Goal: Transaction & Acquisition: Download file/media

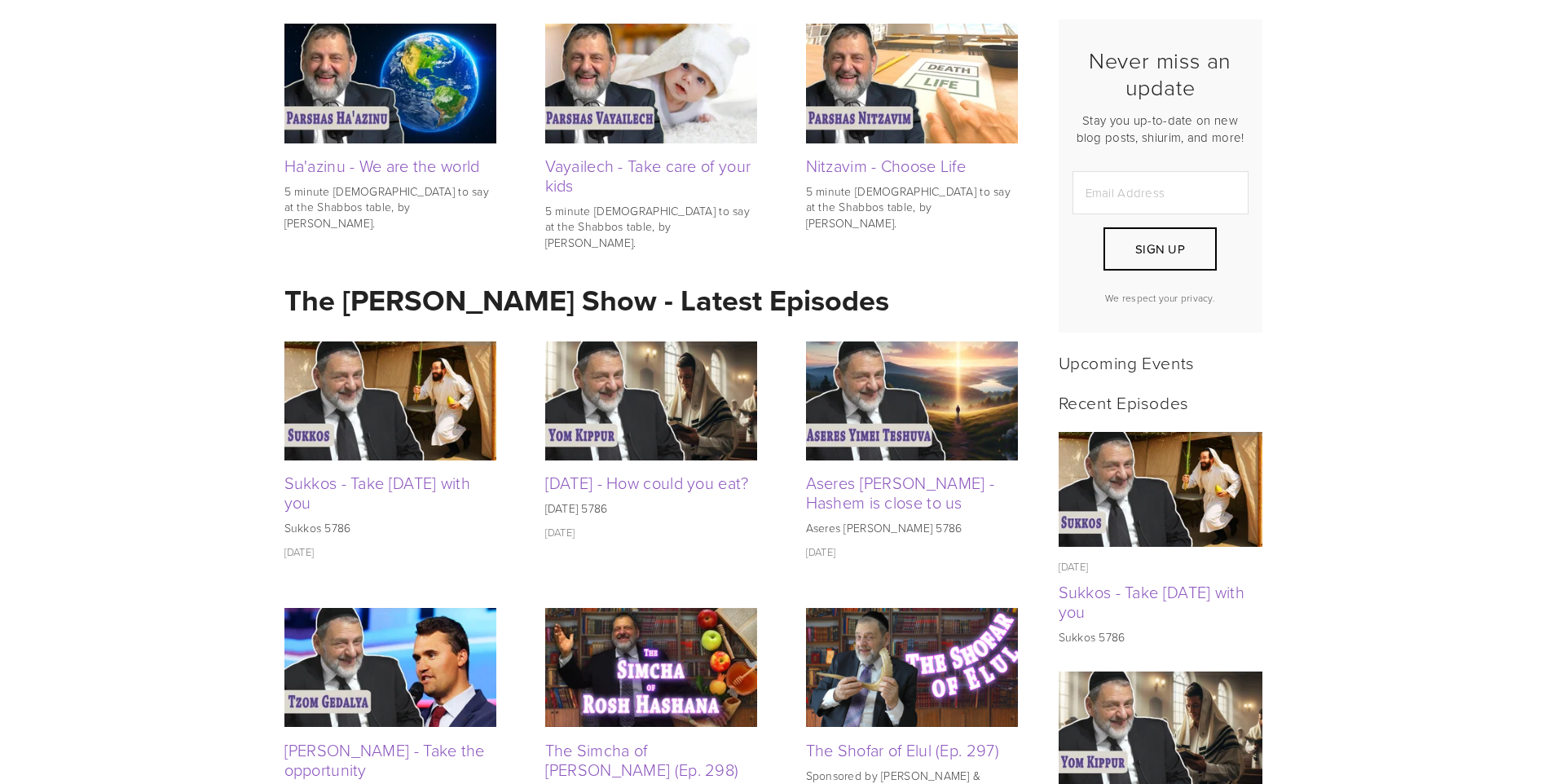
scroll to position [488, 0]
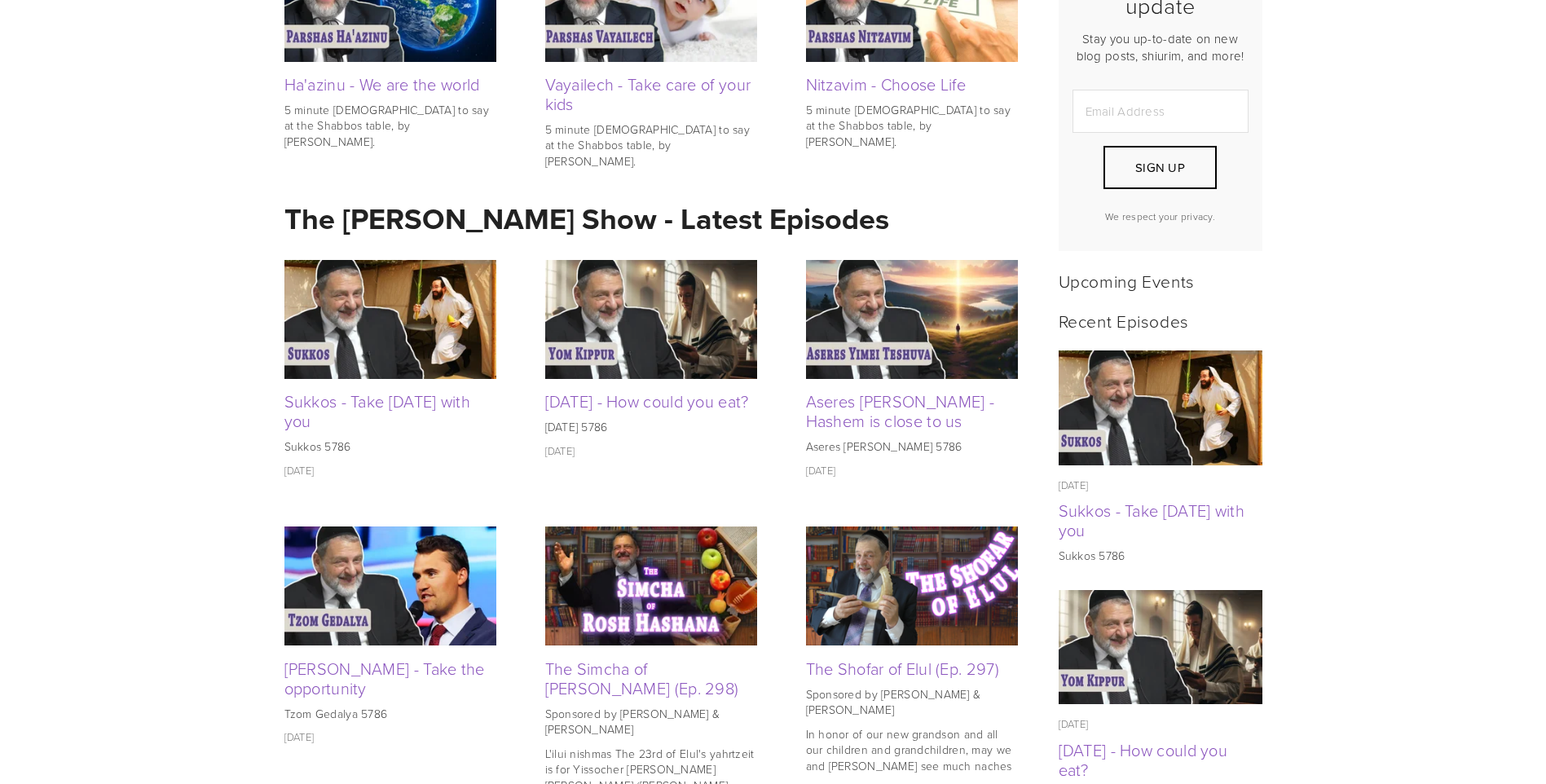
click at [657, 338] on img at bounding box center [651, 320] width 212 height 119
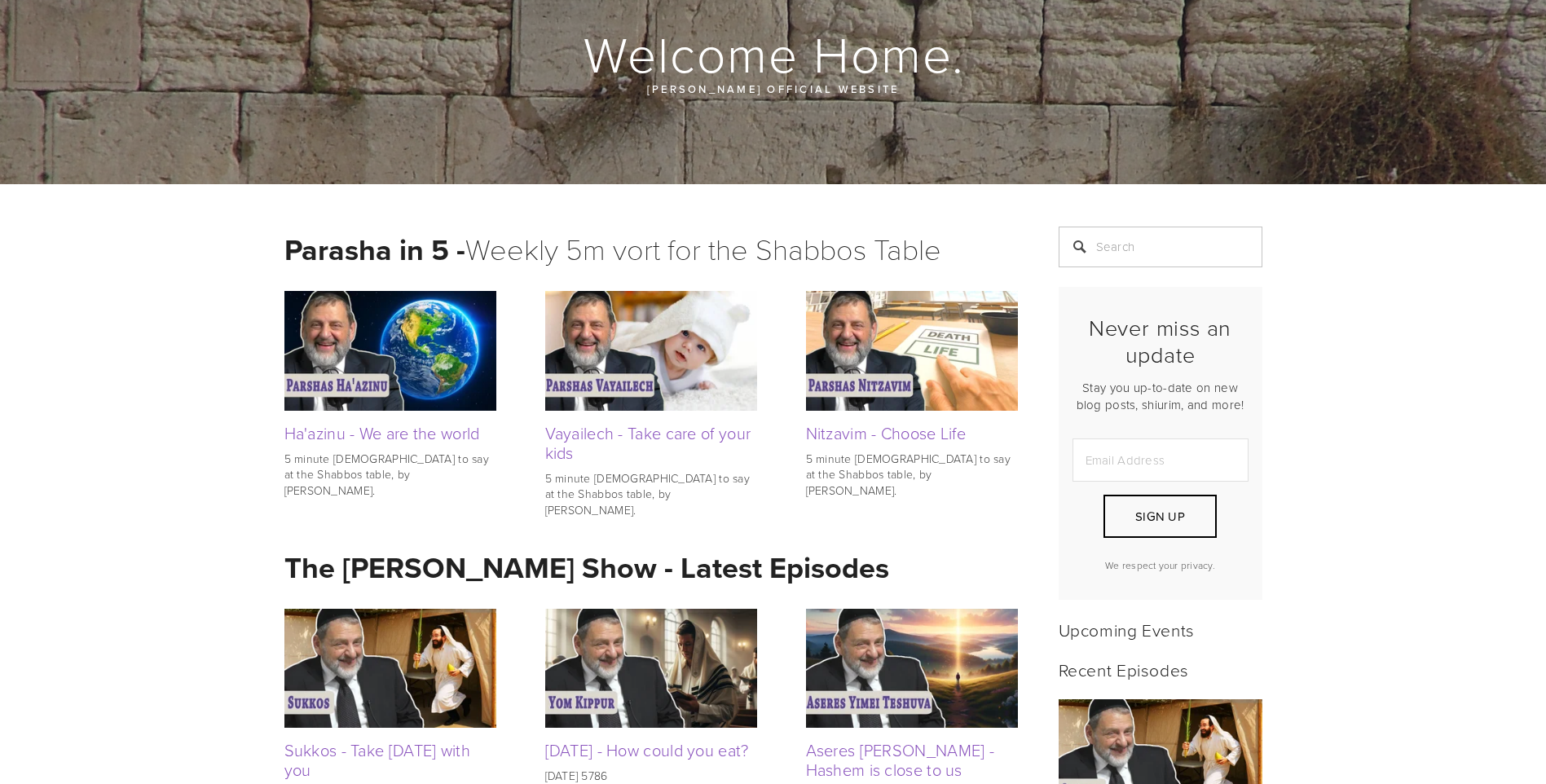
scroll to position [0, 0]
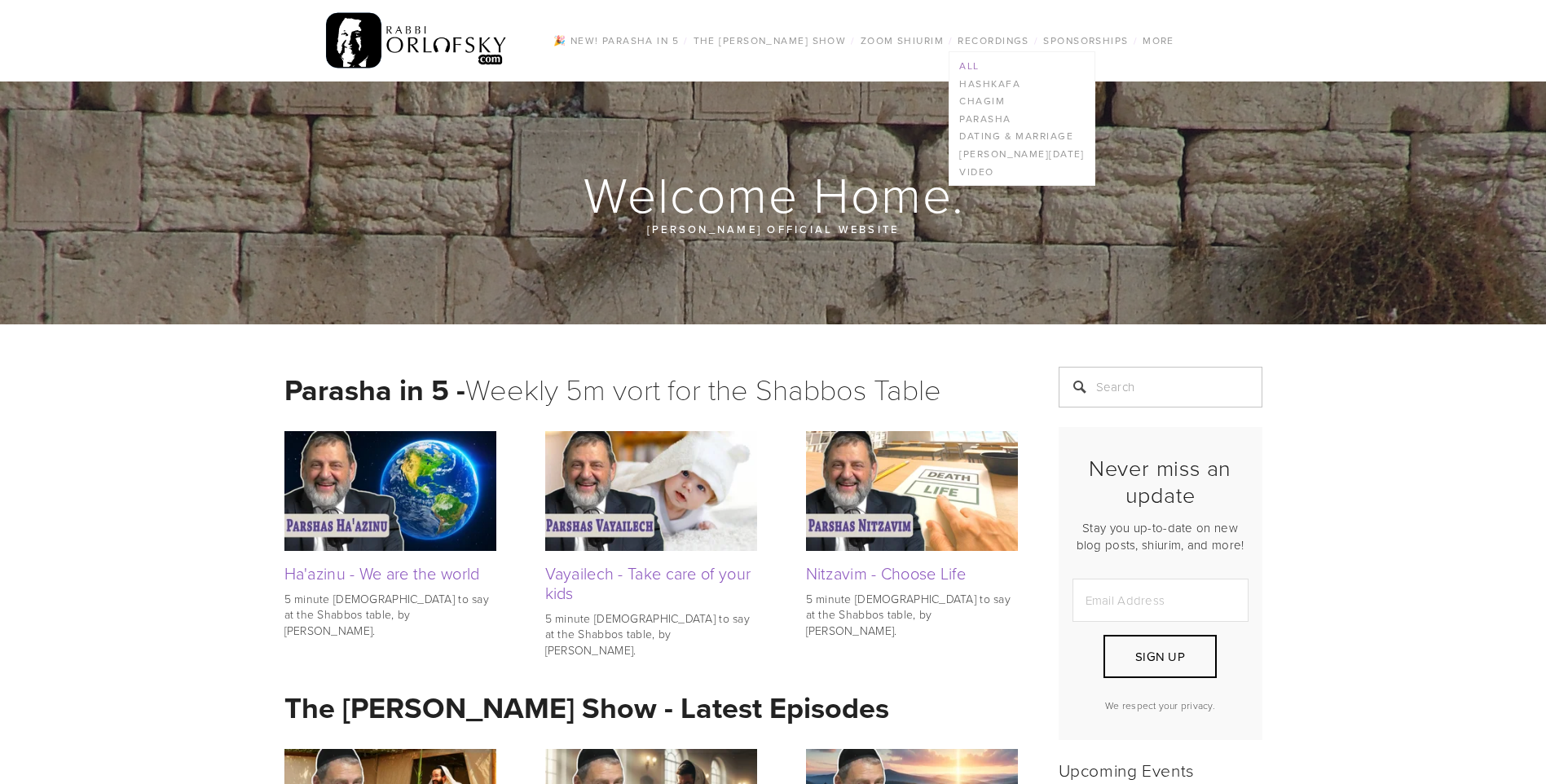
click at [975, 66] on link "All" at bounding box center [1021, 66] width 144 height 18
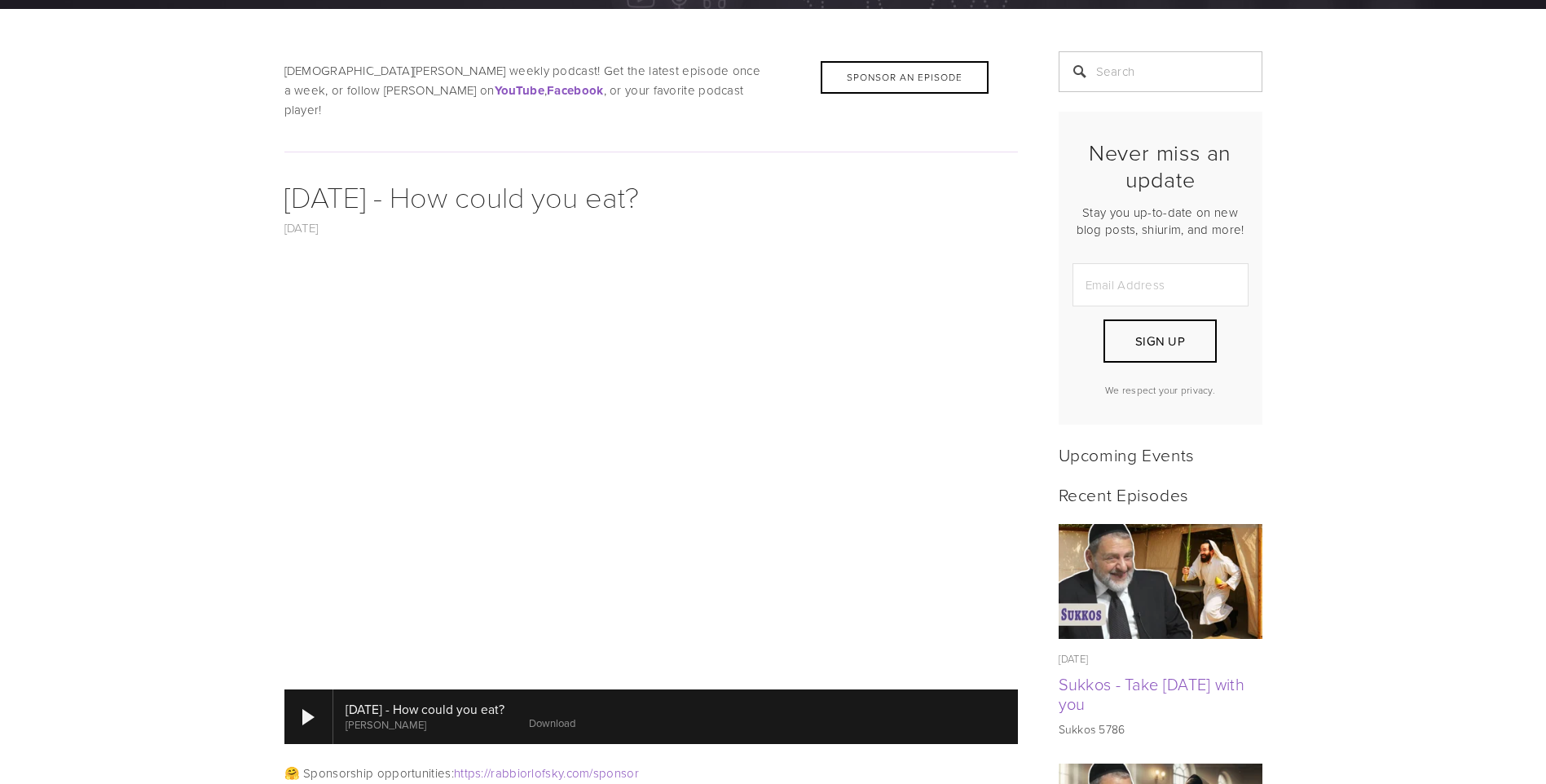
scroll to position [488, 0]
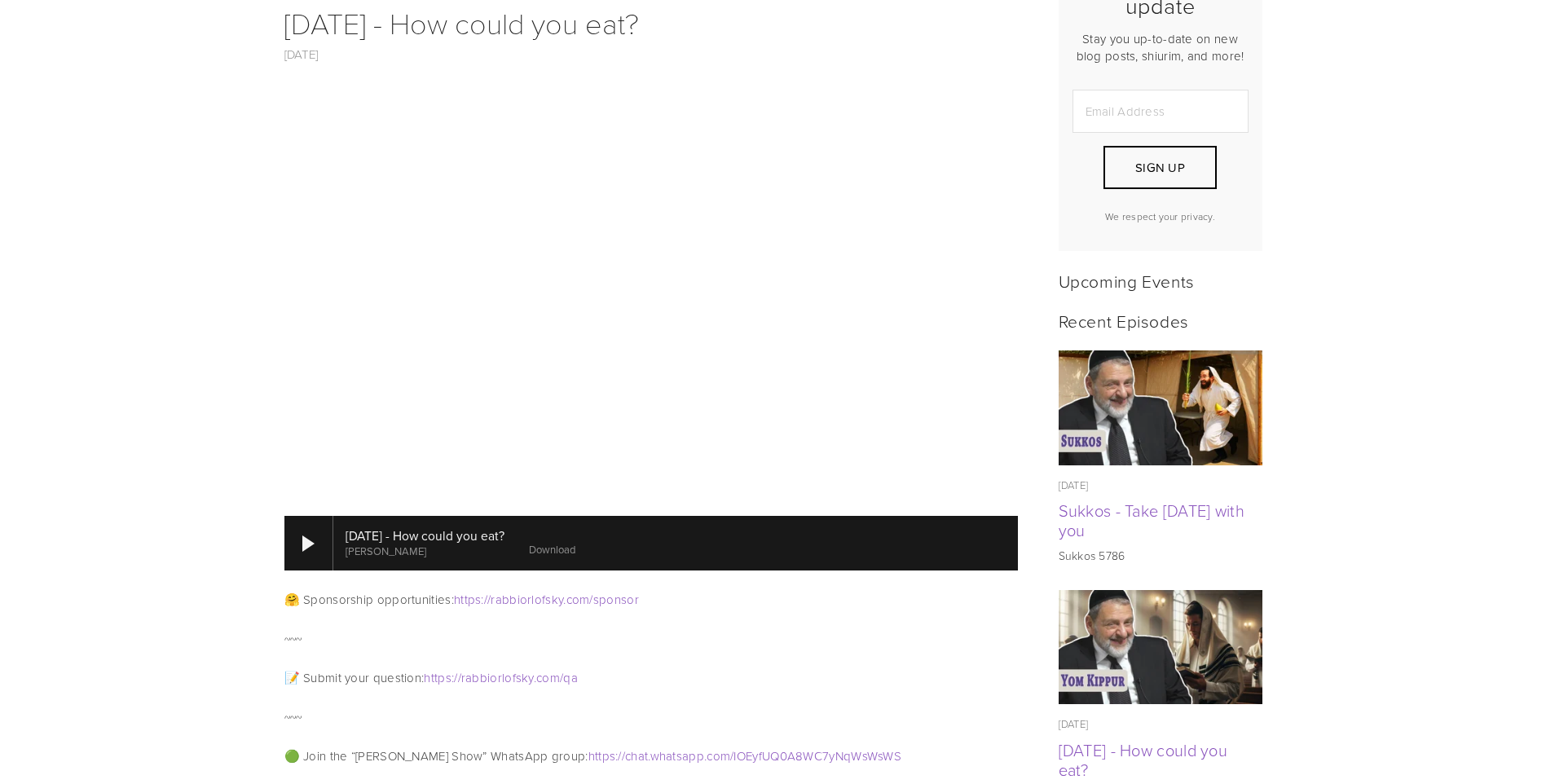
click at [576, 541] on link "Download" at bounding box center [552, 549] width 46 height 15
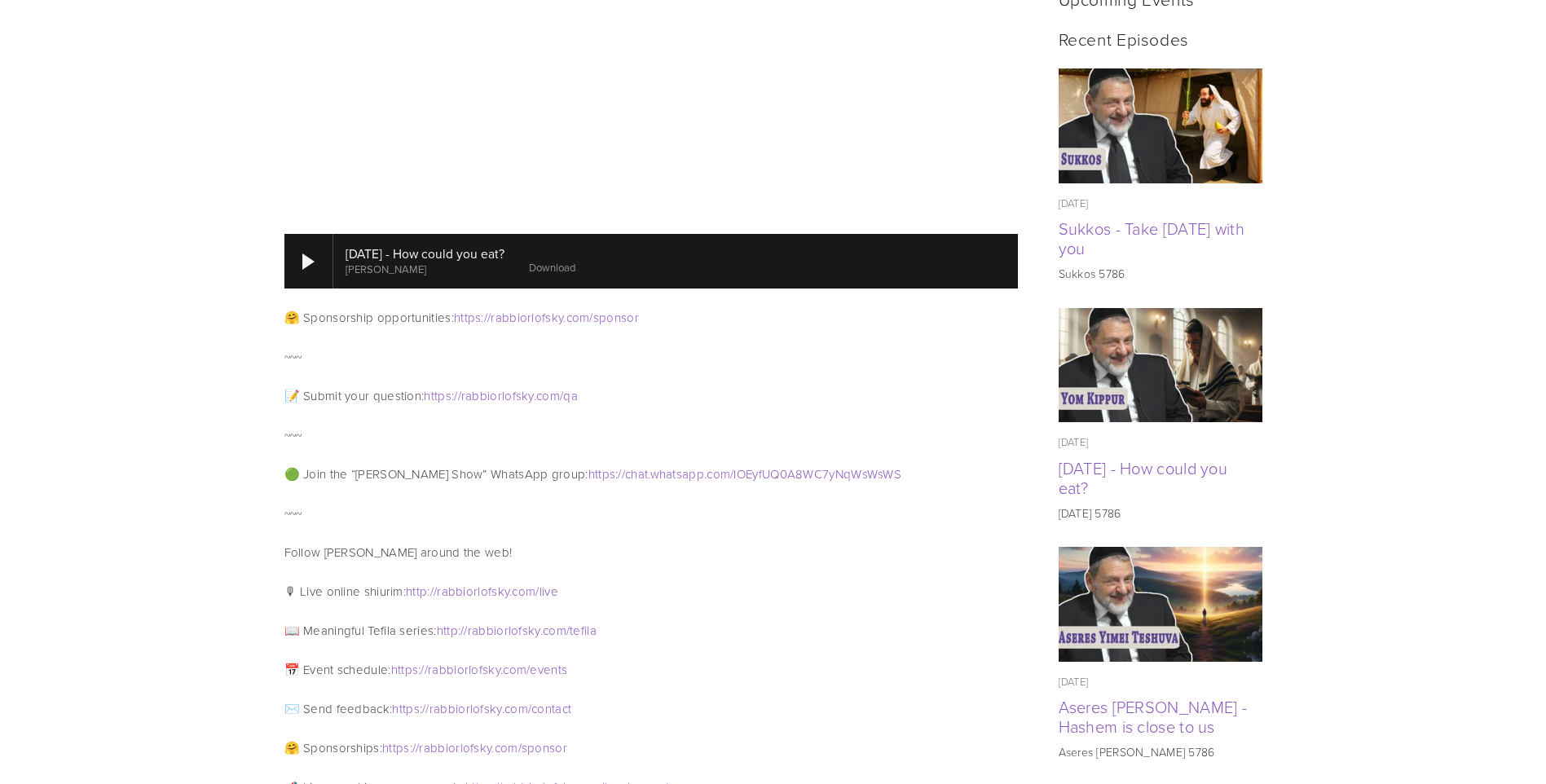
scroll to position [815, 0]
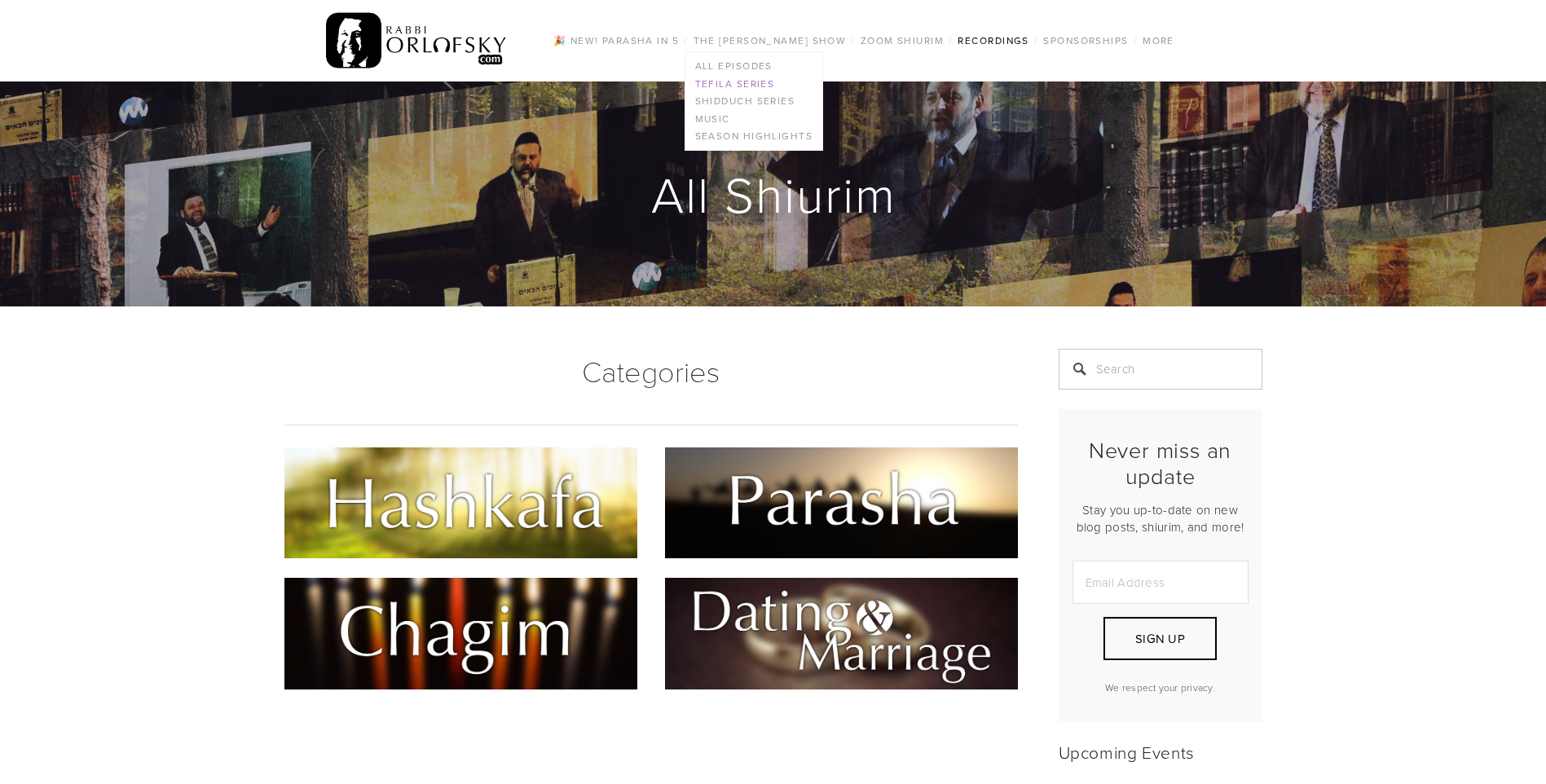
click at [739, 81] on link "Tefila series" at bounding box center [754, 84] width 137 height 18
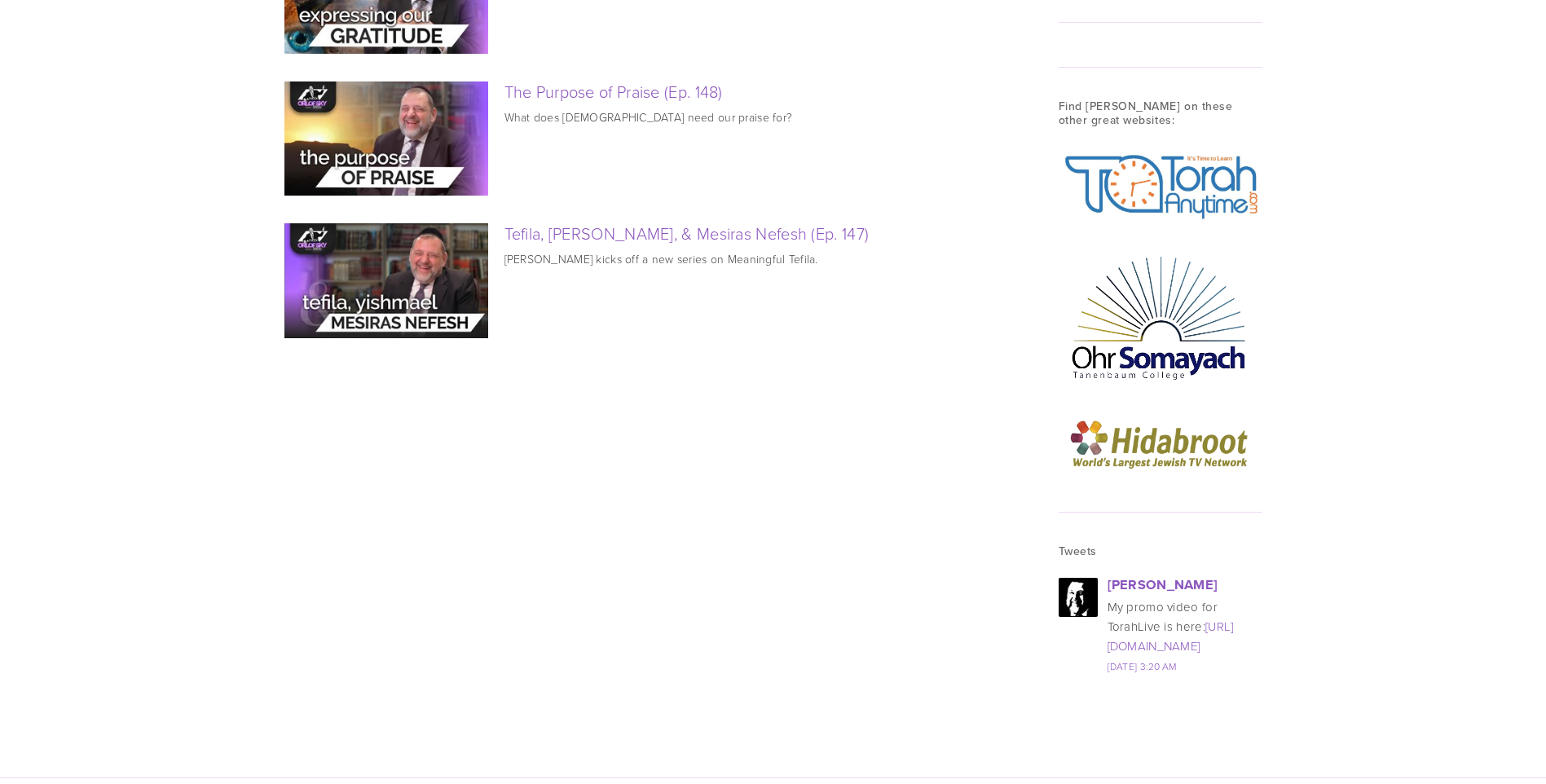
scroll to position [1466, 0]
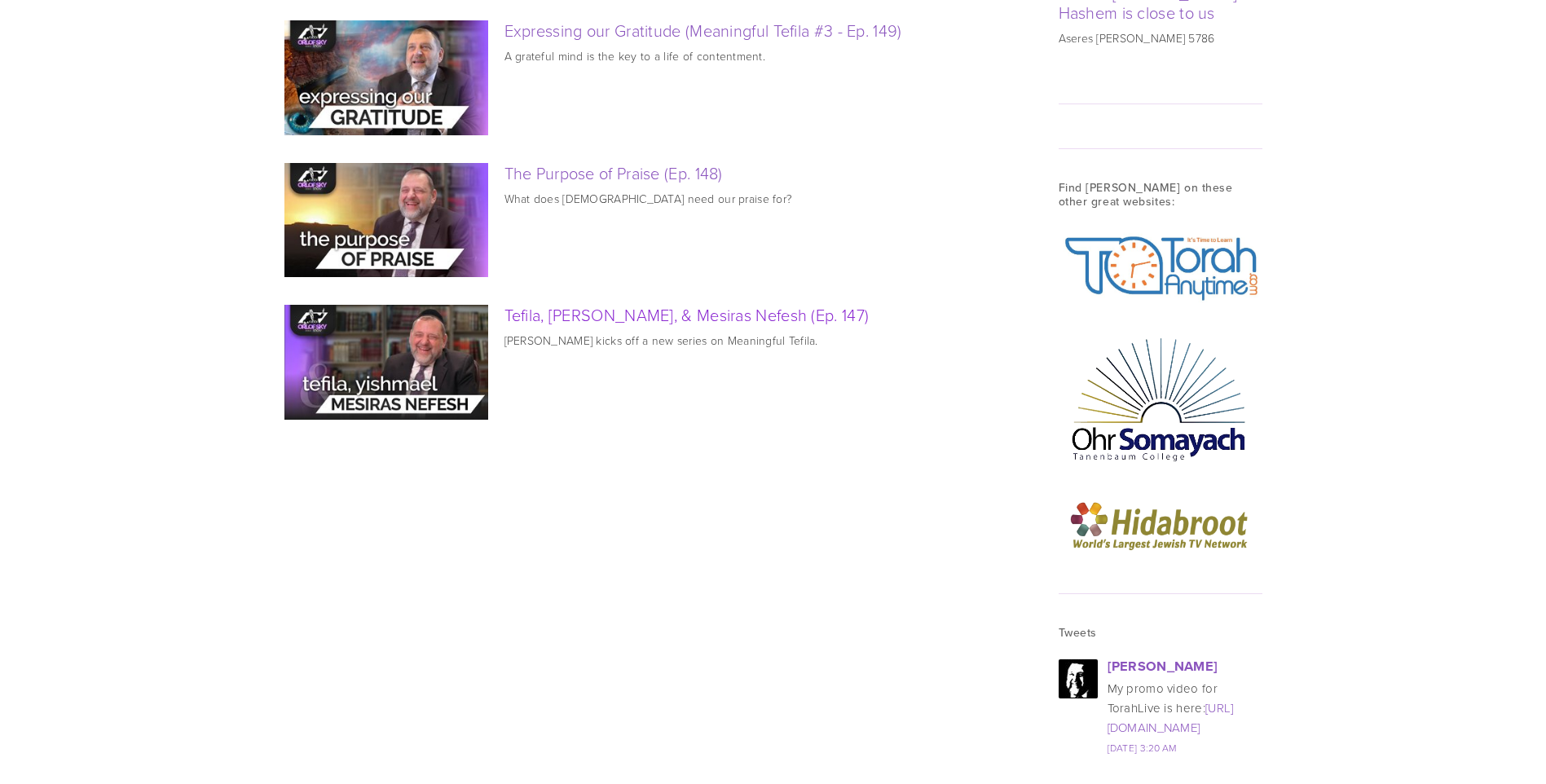
click at [643, 326] on link "Tefila, Yishmael, & Mesiras Nefesh (Ep. 147)" at bounding box center [686, 315] width 365 height 23
click at [622, 184] on link "The Purpose of Praise (Ep. 148)" at bounding box center [614, 173] width 219 height 23
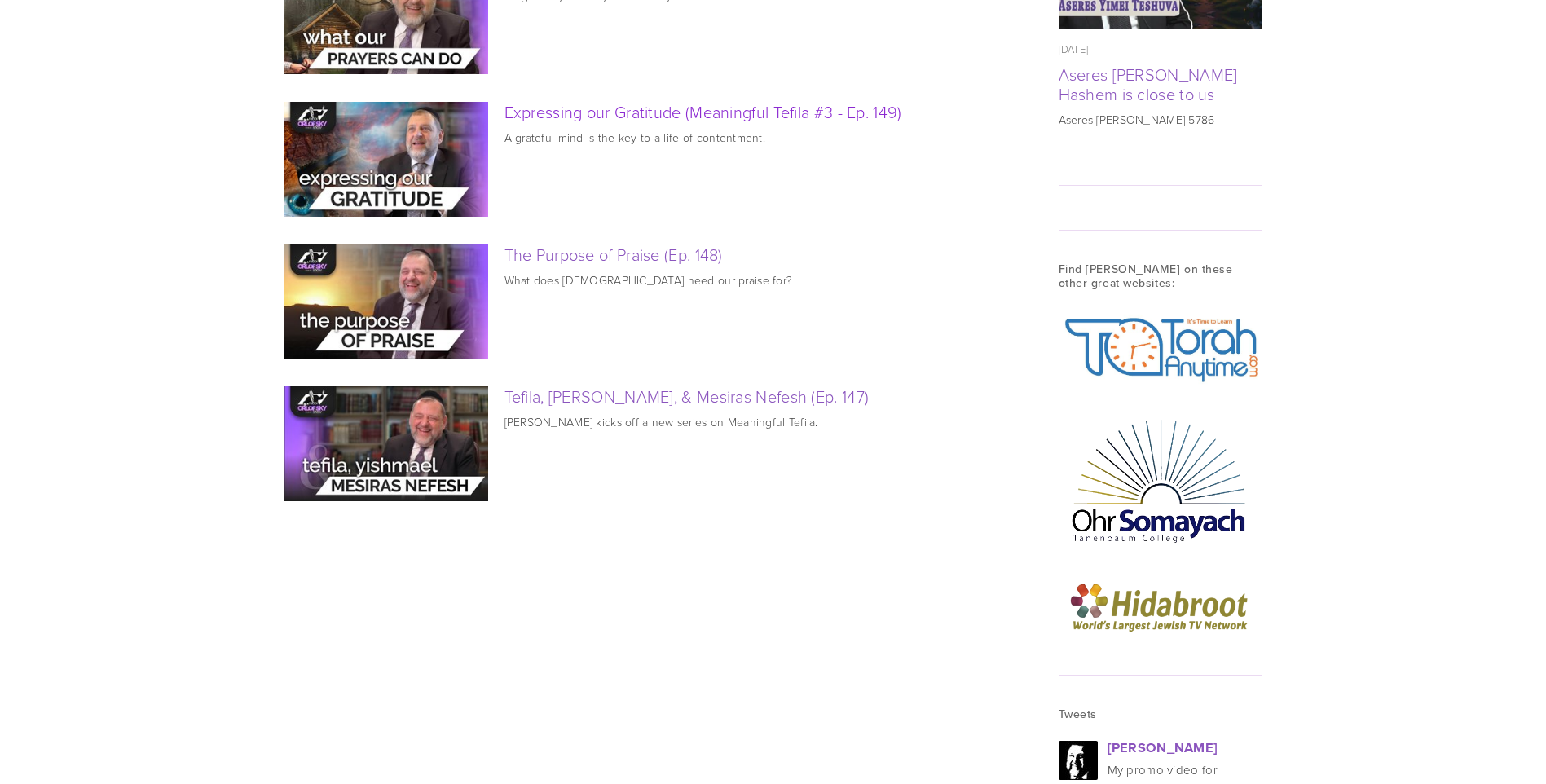
click at [710, 123] on link "Expressing our Gratitude (Meaningful Tefila #3 - Ep. 149)" at bounding box center [703, 112] width 397 height 23
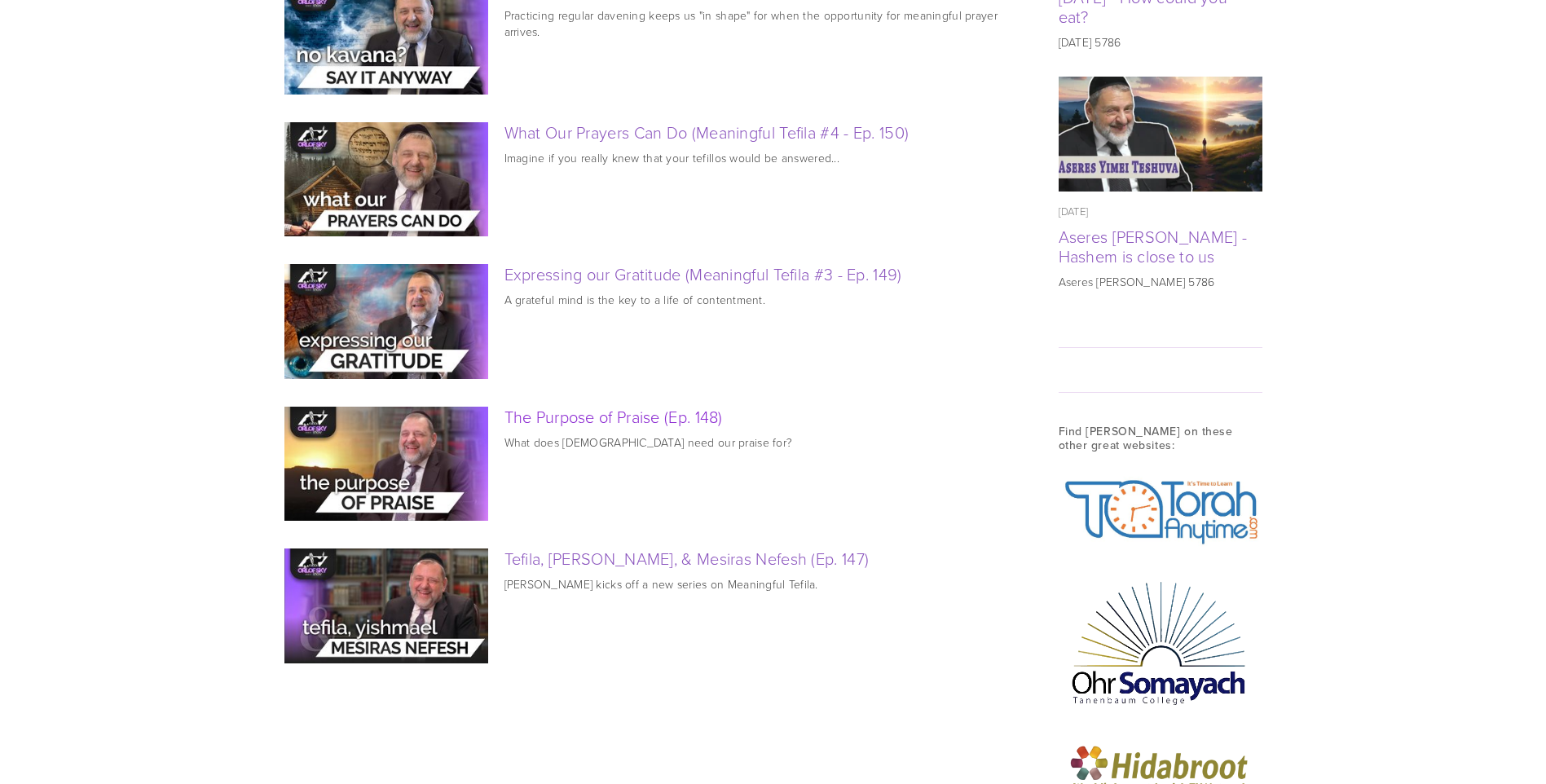
scroll to position [1222, 0]
click at [775, 144] on link "What Our Prayers Can Do (Meaningful Tefila #4 - Ep. 150)" at bounding box center [706, 133] width 405 height 23
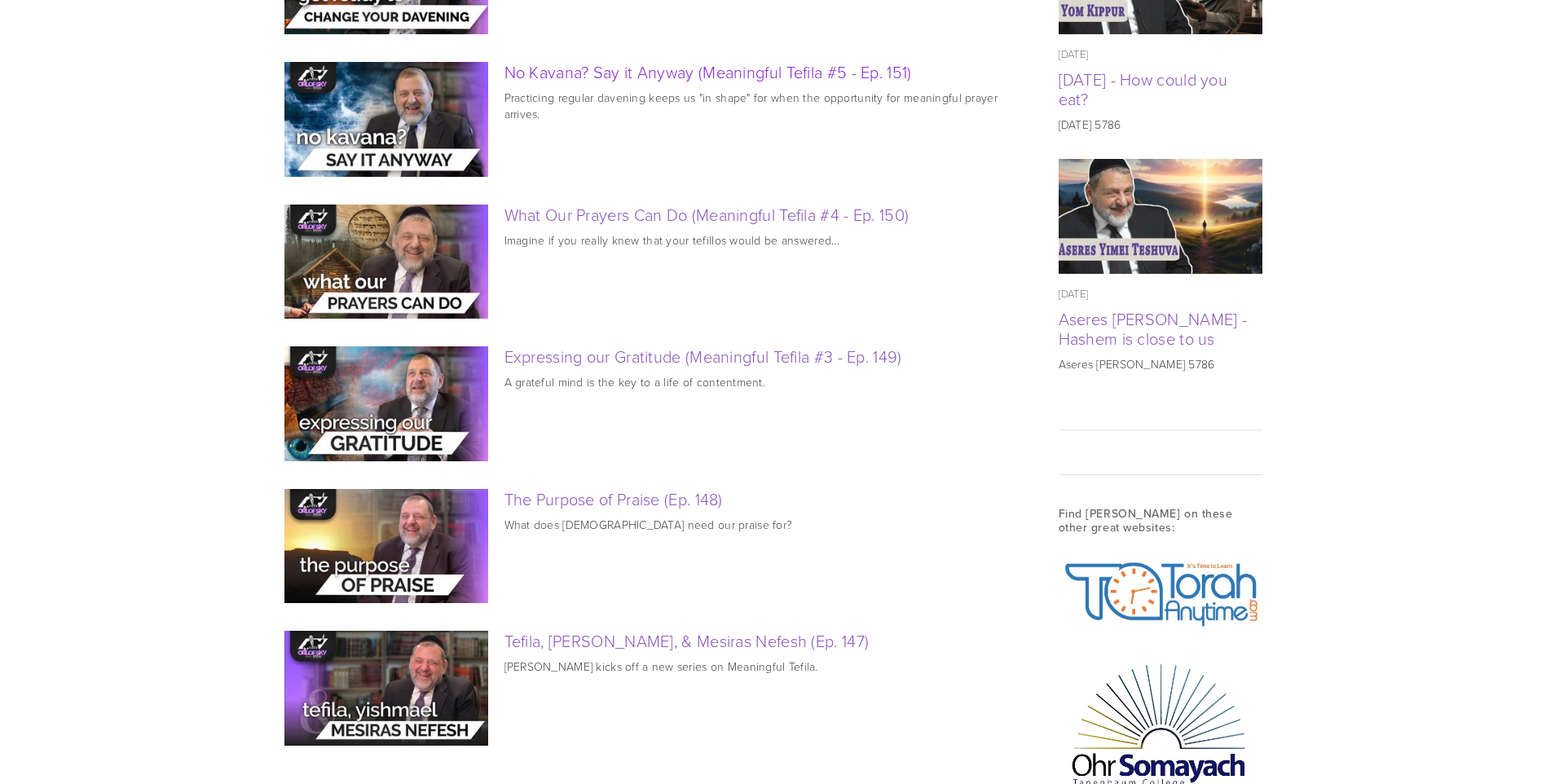
click at [813, 83] on link "No Kavana? Say it Anyway (Meaningful Tefila #5 - Ep. 151)" at bounding box center [708, 72] width 407 height 23
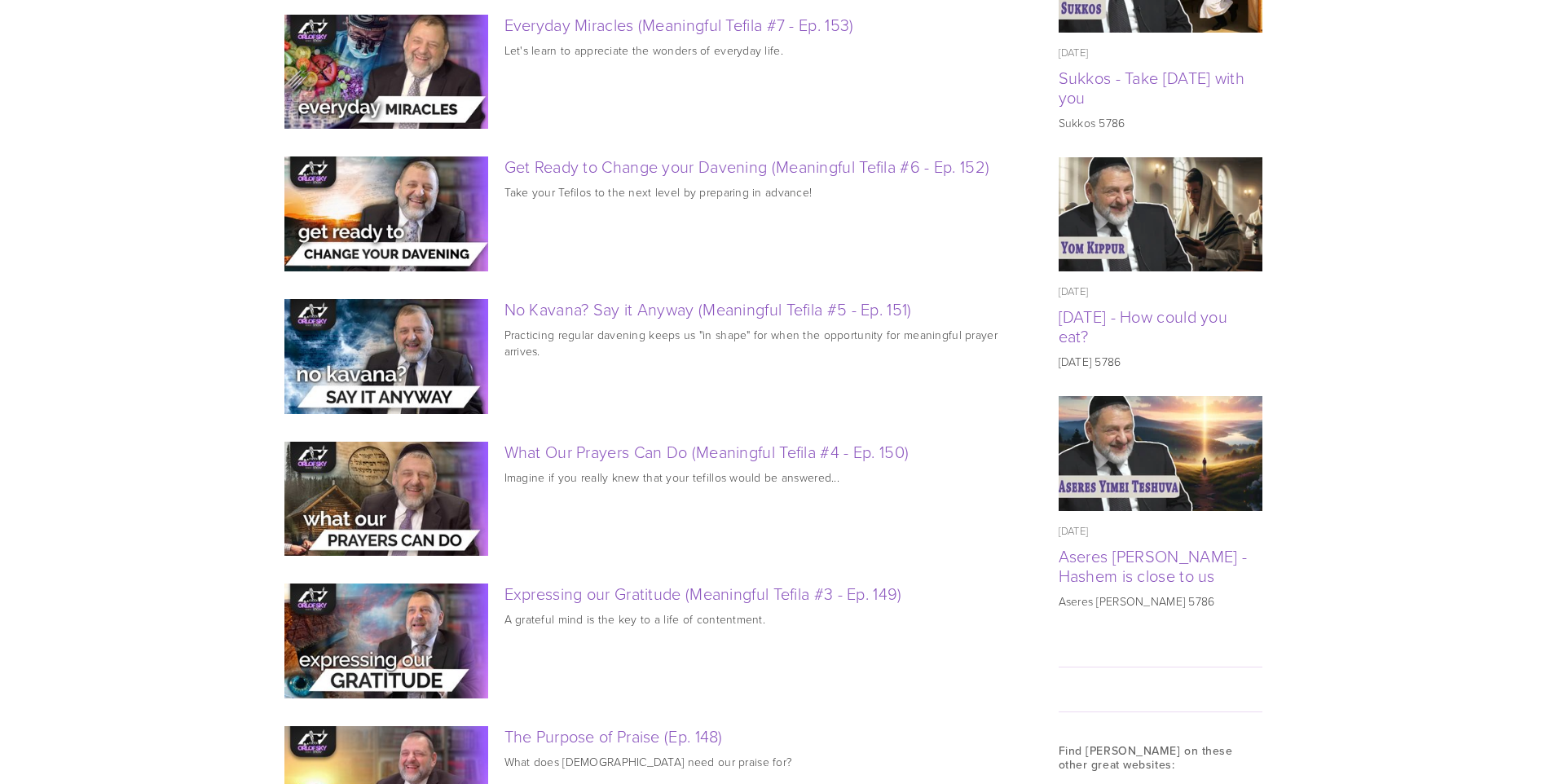
scroll to position [896, 0]
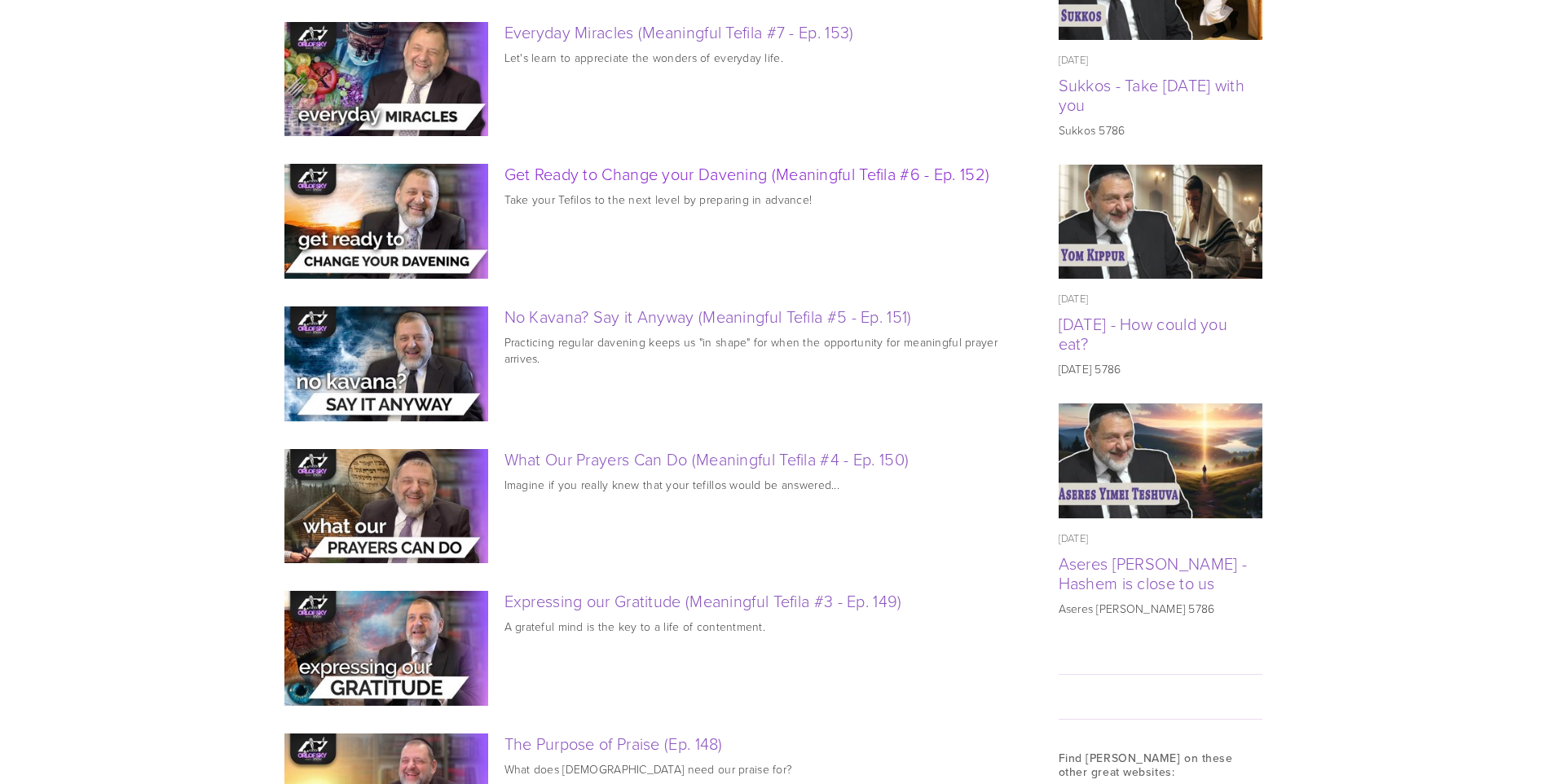
click at [735, 185] on link "Get Ready to Change your Davening (Meaningful Tefila #6 - Ep. 152)" at bounding box center [747, 174] width 485 height 23
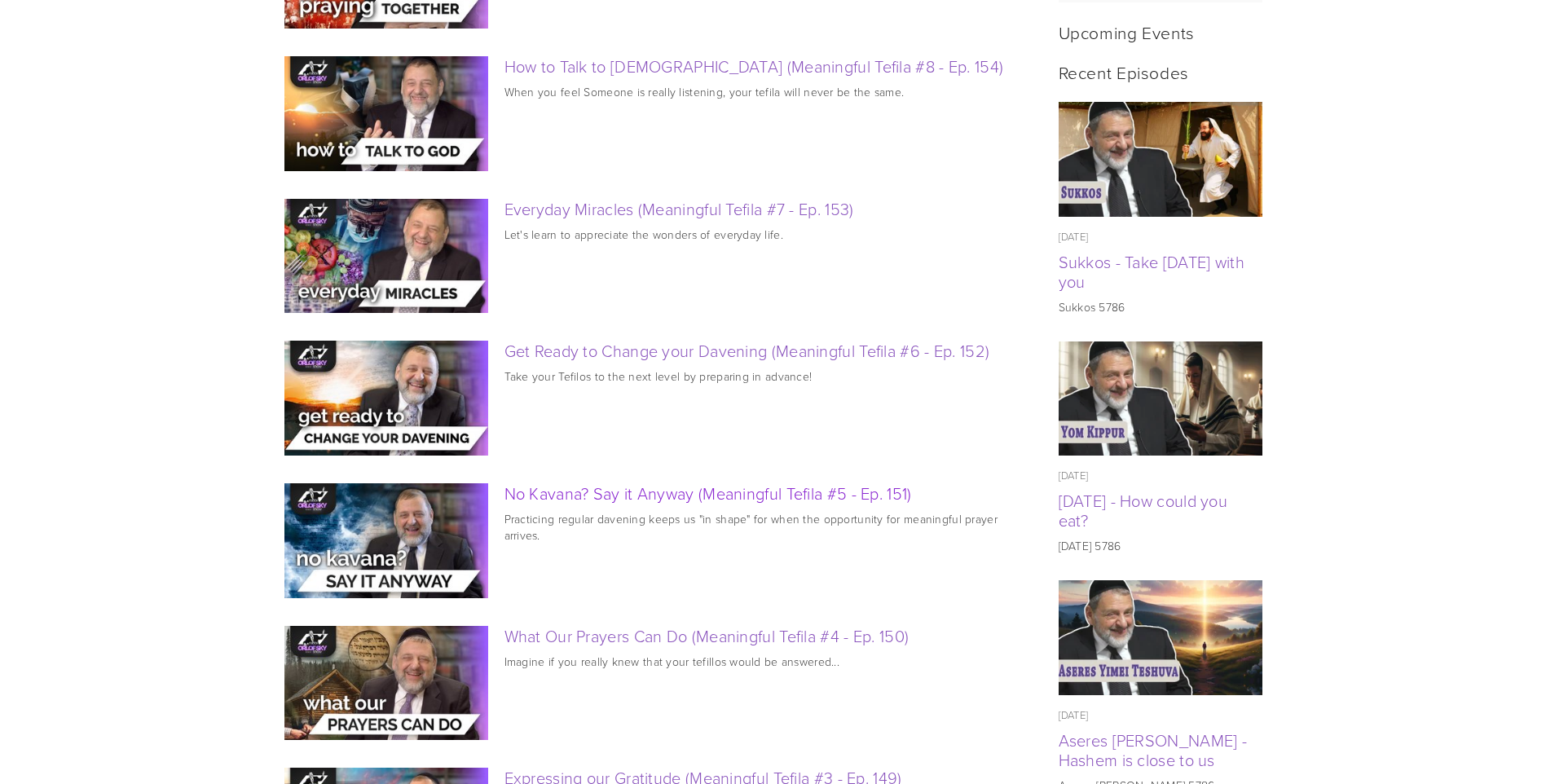
scroll to position [652, 0]
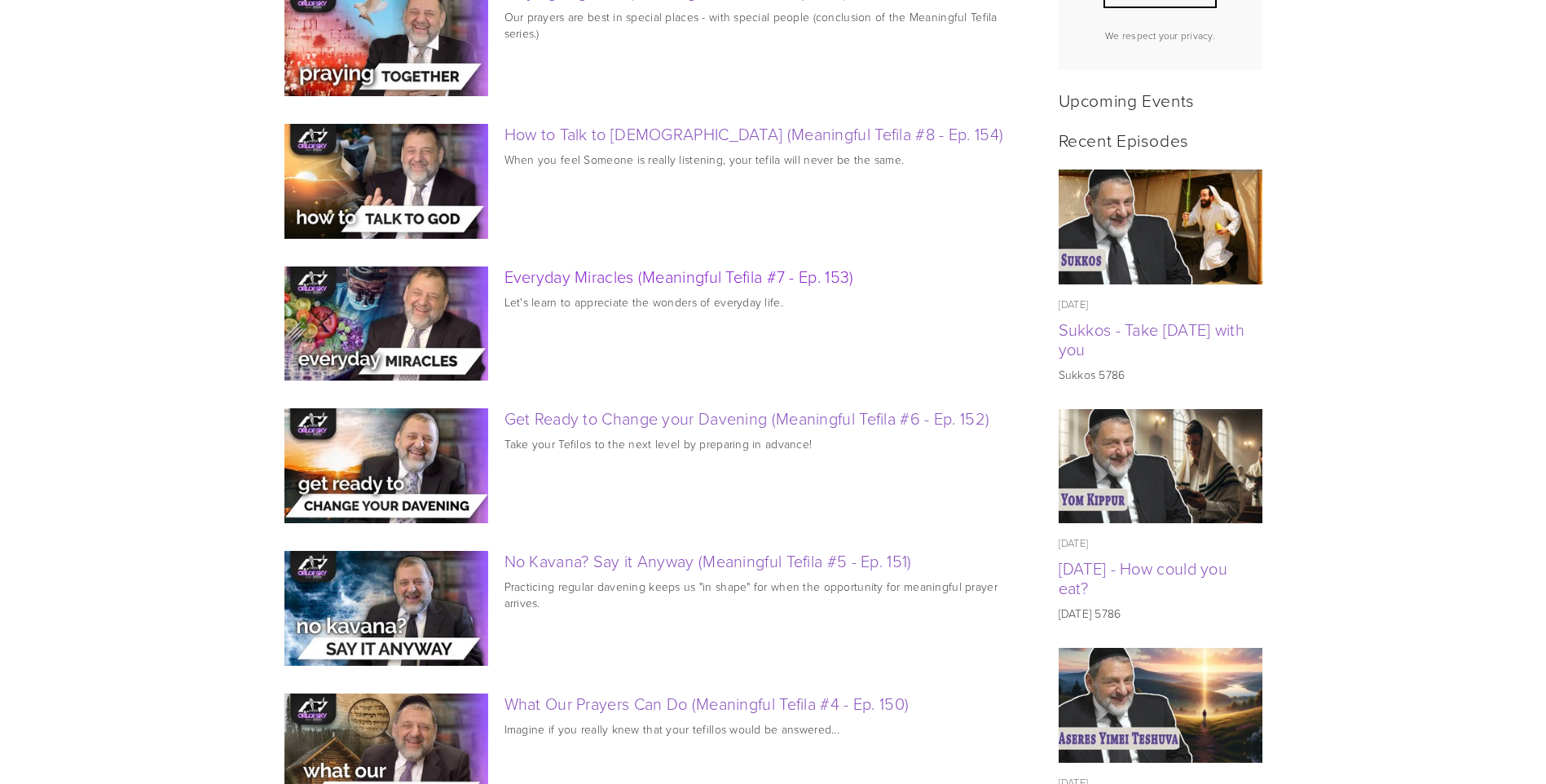
click at [778, 287] on link "Everyday Miracles (Meaningful Tefila #7 - Ep. 153)" at bounding box center [679, 277] width 349 height 23
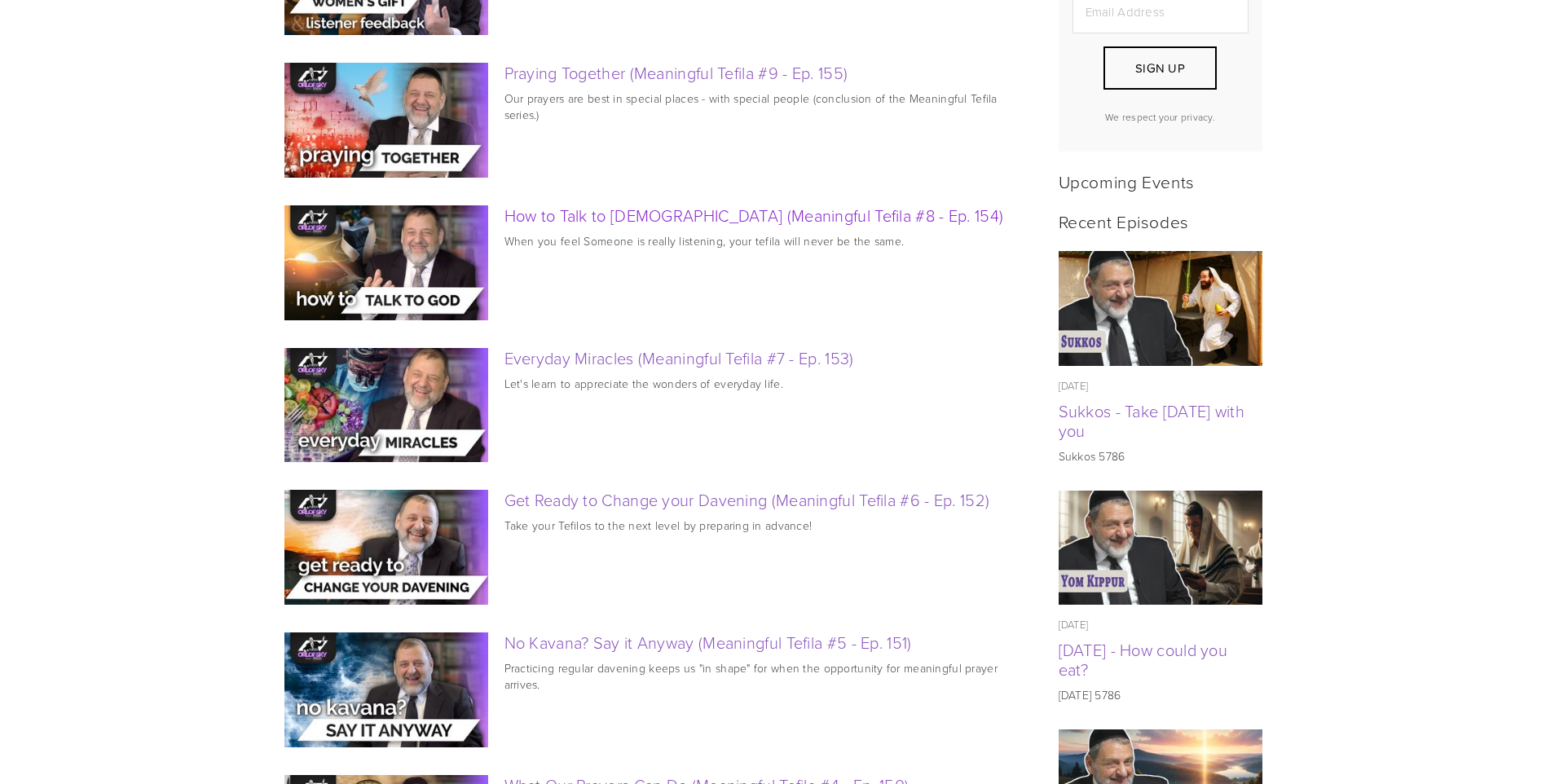
click at [757, 227] on link "How to Talk to God (Meaningful Tefila #8 - Ep. 154)" at bounding box center [754, 215] width 499 height 23
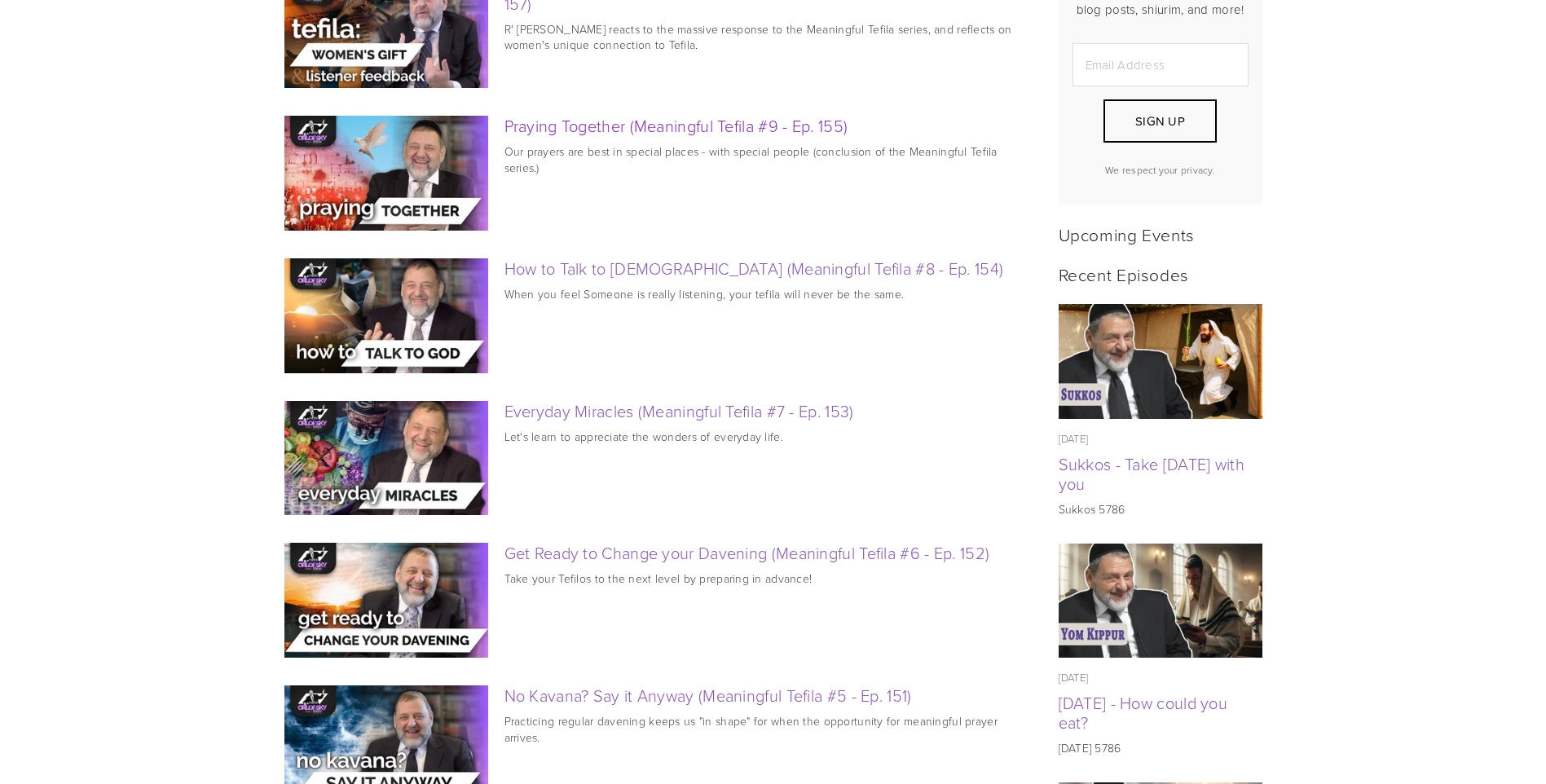
scroll to position [488, 0]
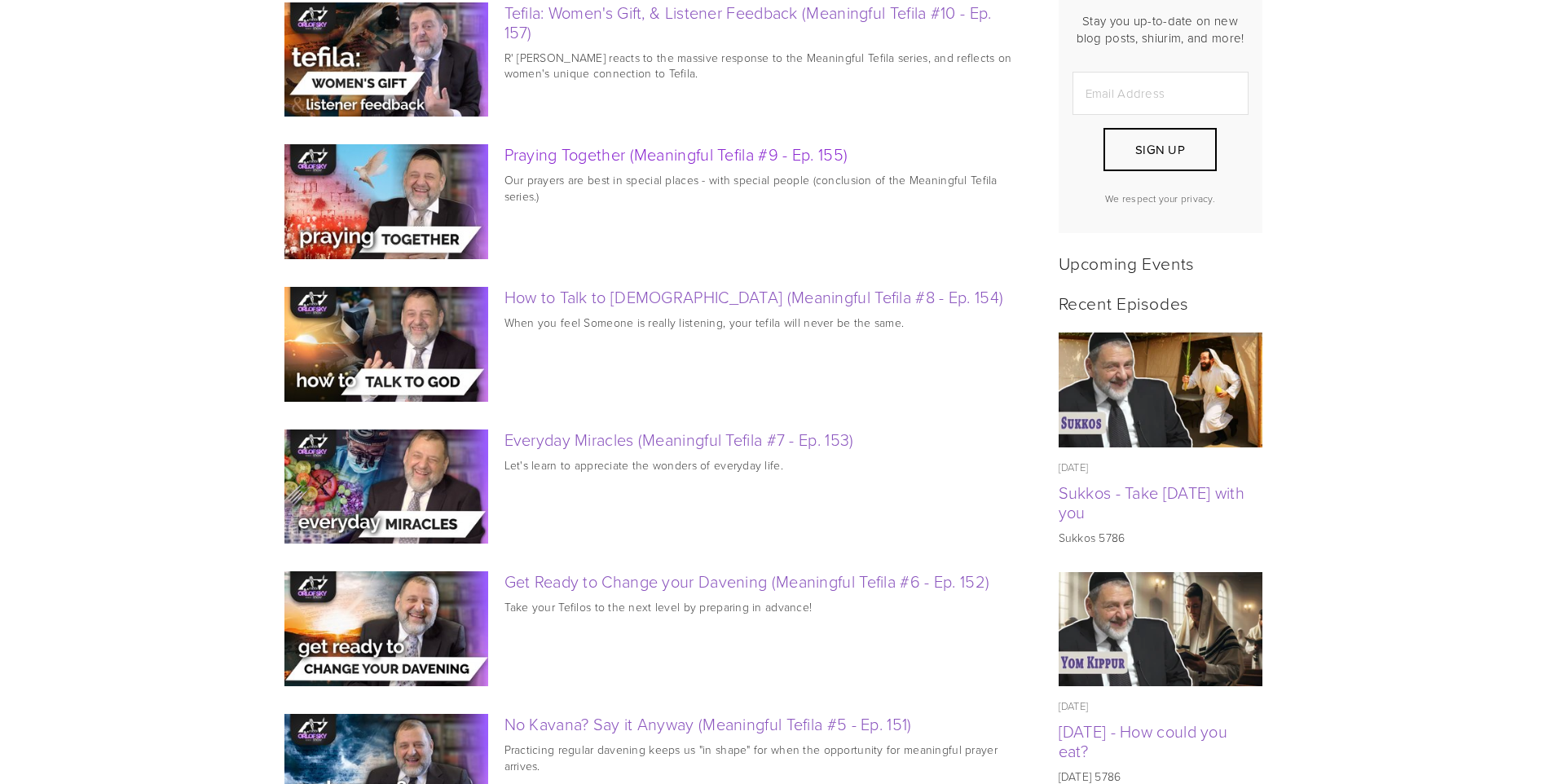
click at [816, 166] on link "Praying Together (Meaningful Tefila #9 - Ep. 155)" at bounding box center [676, 154] width 344 height 23
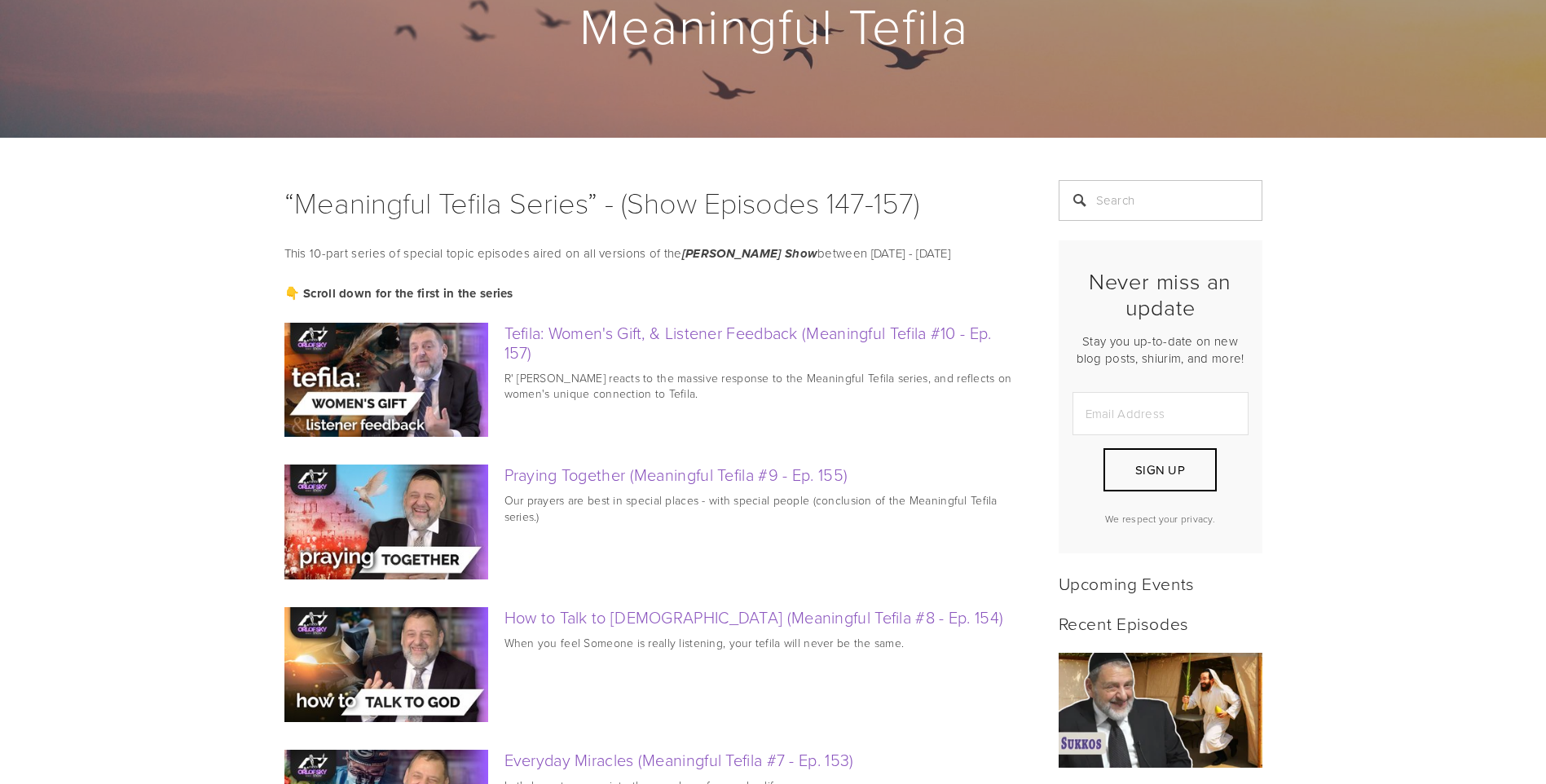
scroll to position [0, 0]
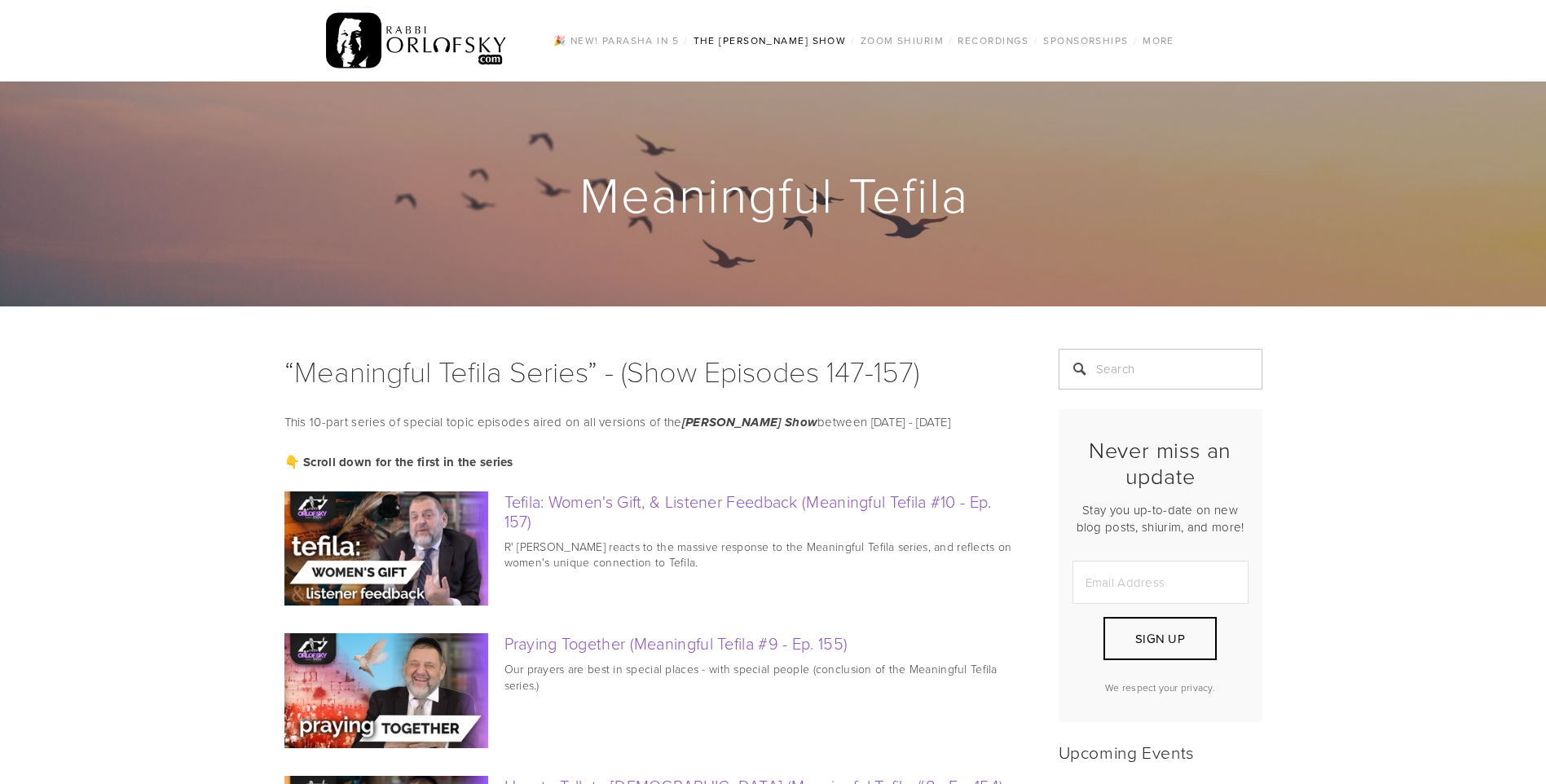
click at [402, 39] on img at bounding box center [417, 41] width 181 height 64
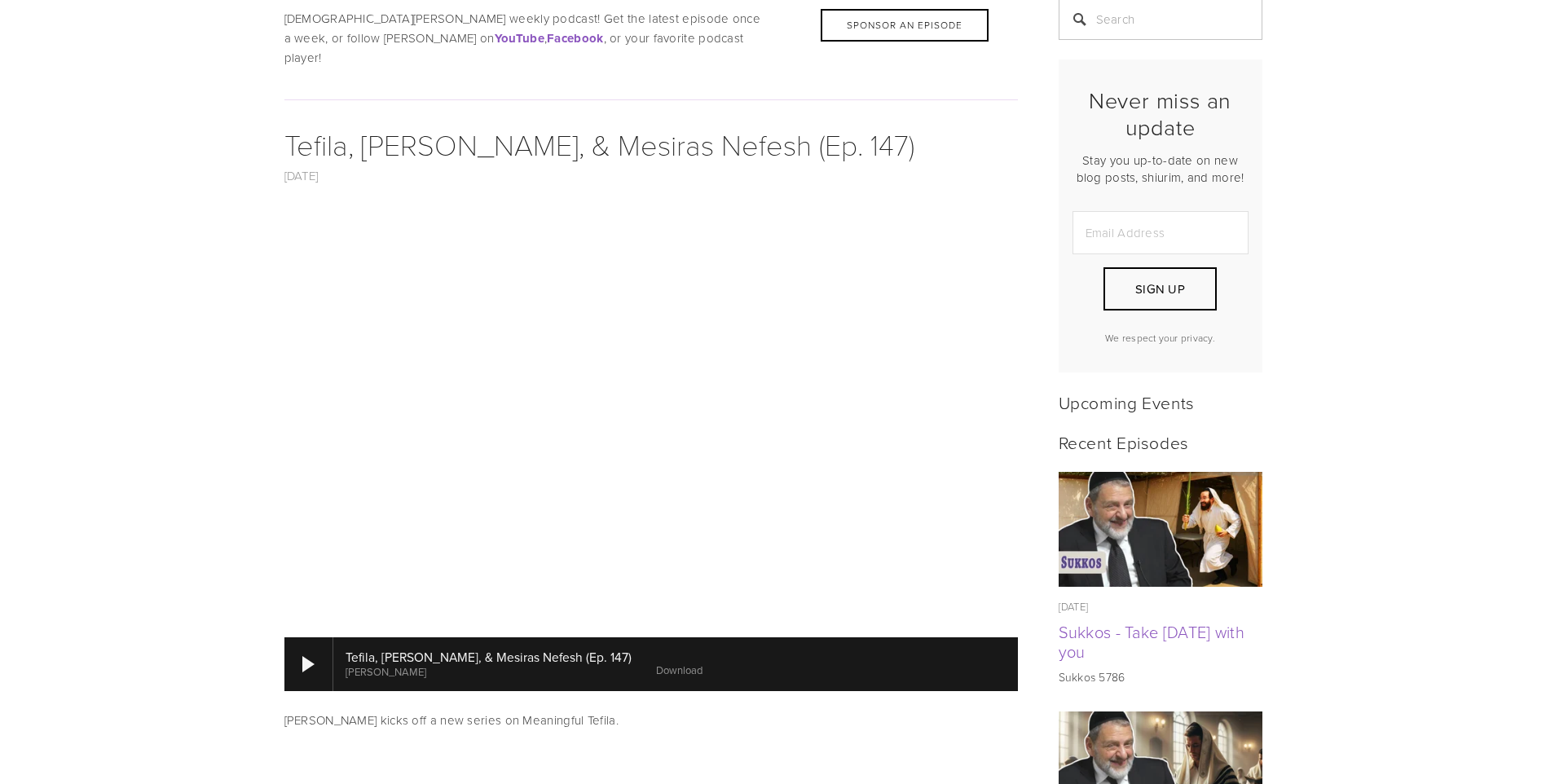
scroll to position [652, 0]
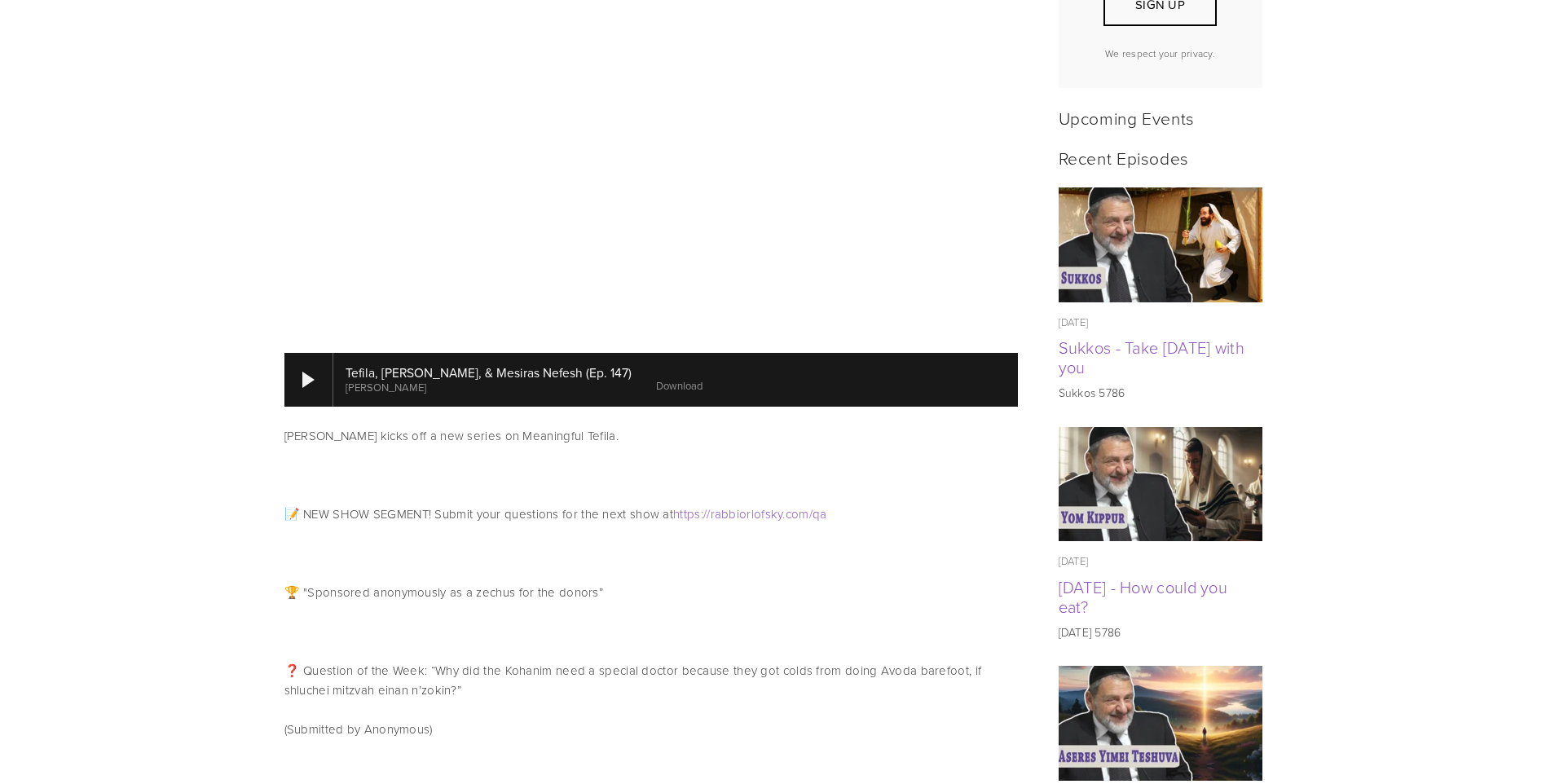
click at [656, 378] on link "Download" at bounding box center [679, 386] width 46 height 15
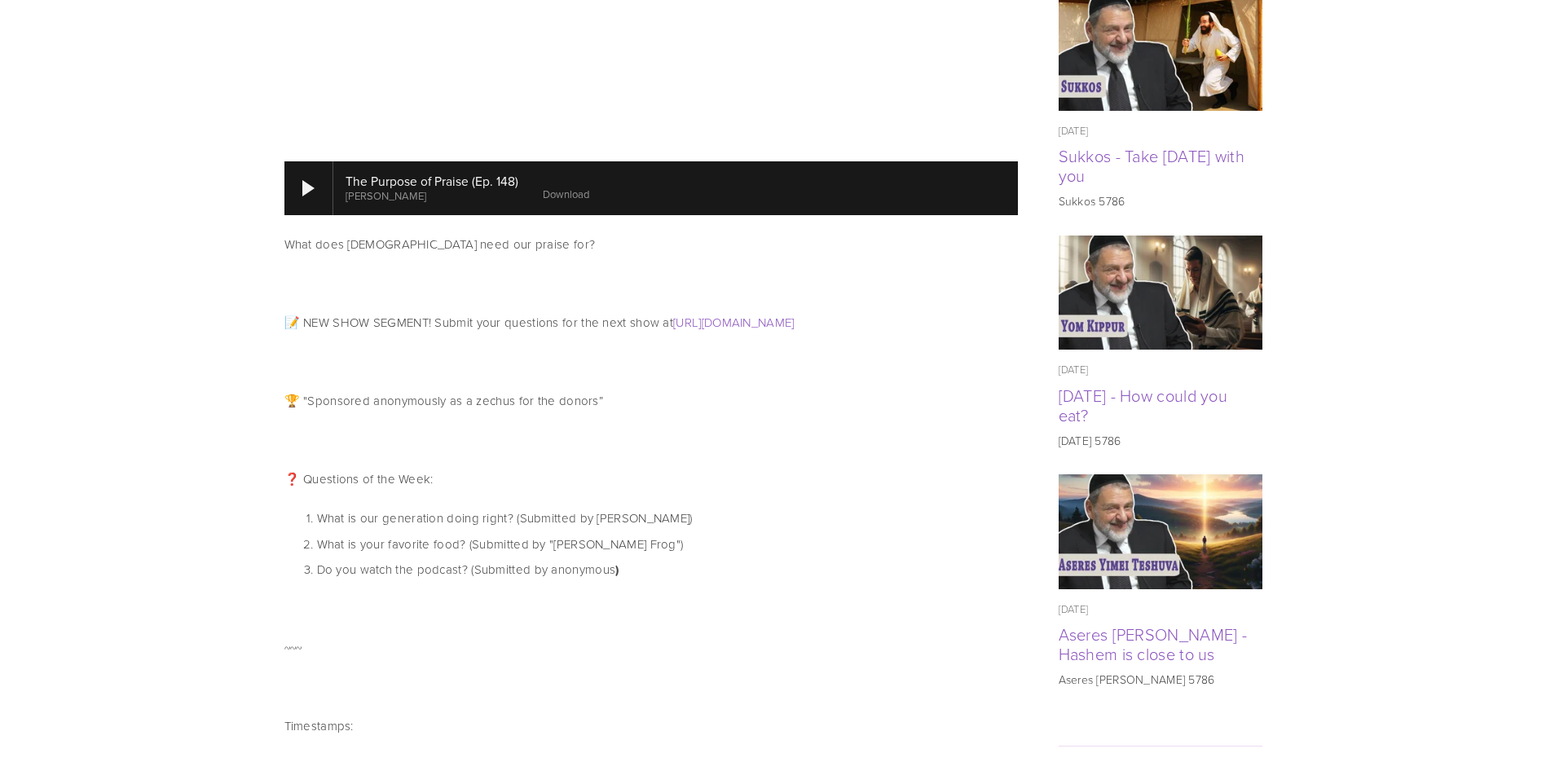
scroll to position [815, 0]
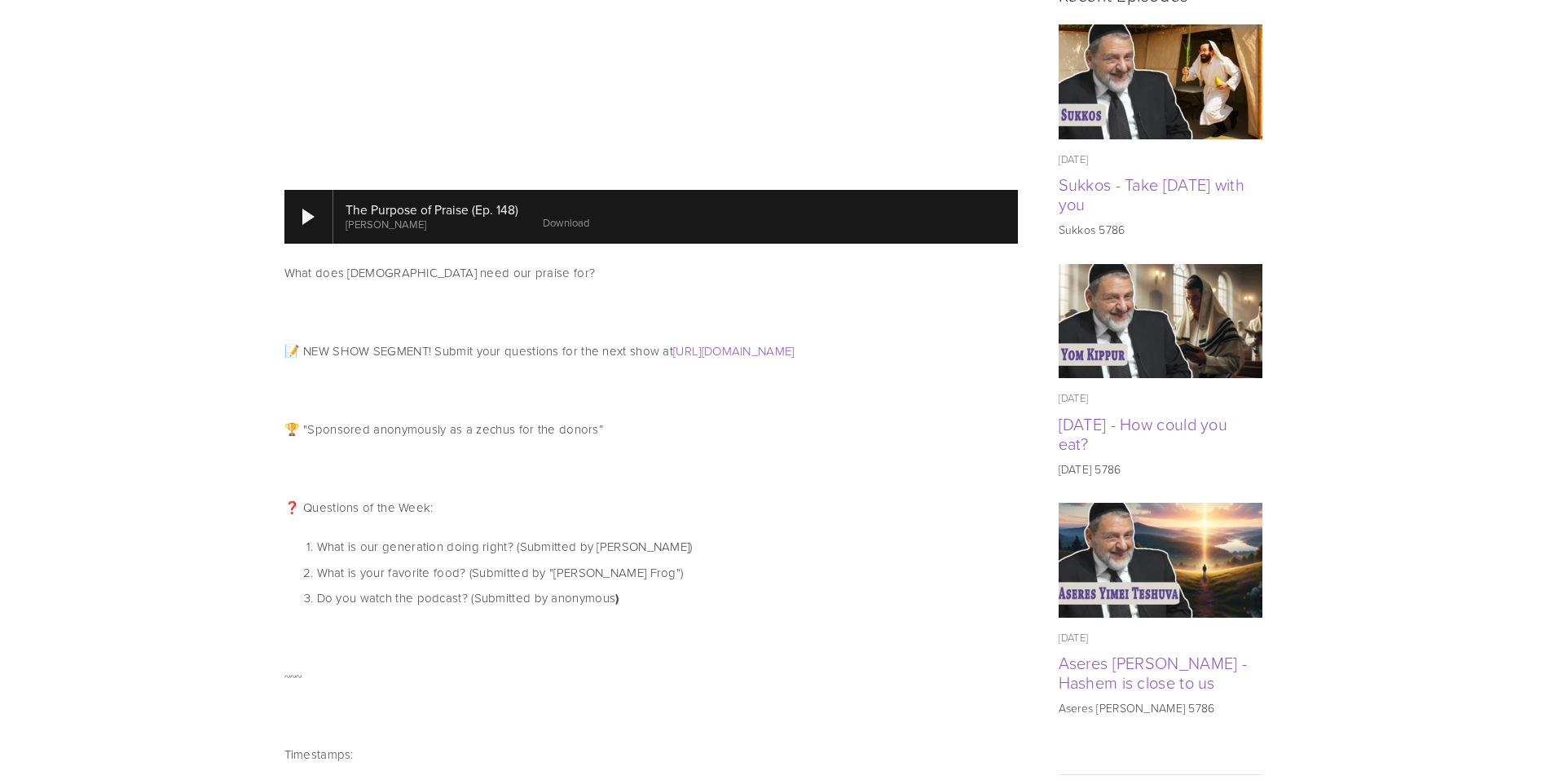
click at [587, 212] on div at bounding box center [675, 216] width 685 height 54
click at [580, 215] on link "Download" at bounding box center [577, 223] width 46 height 15
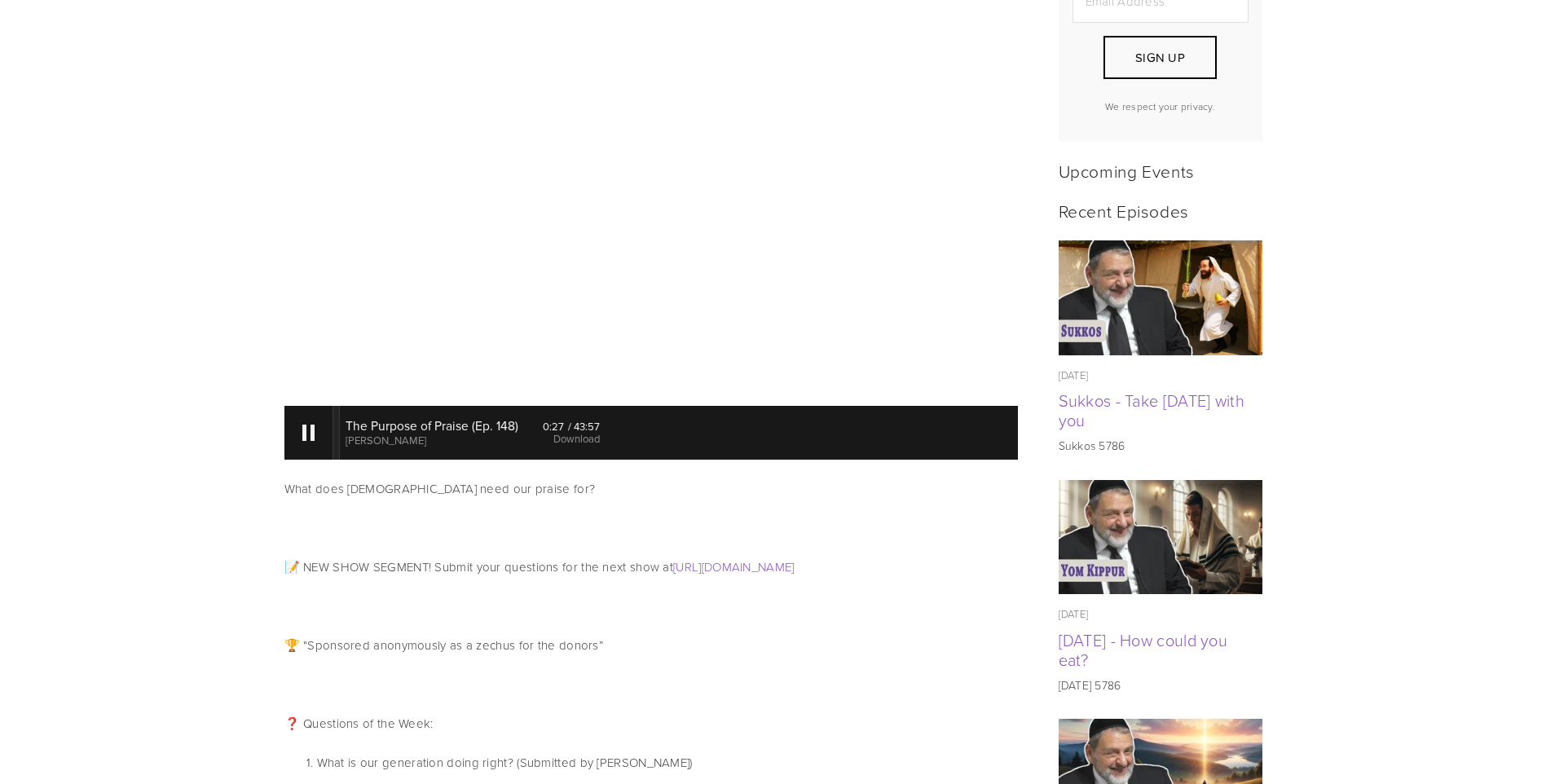
scroll to position [570, 0]
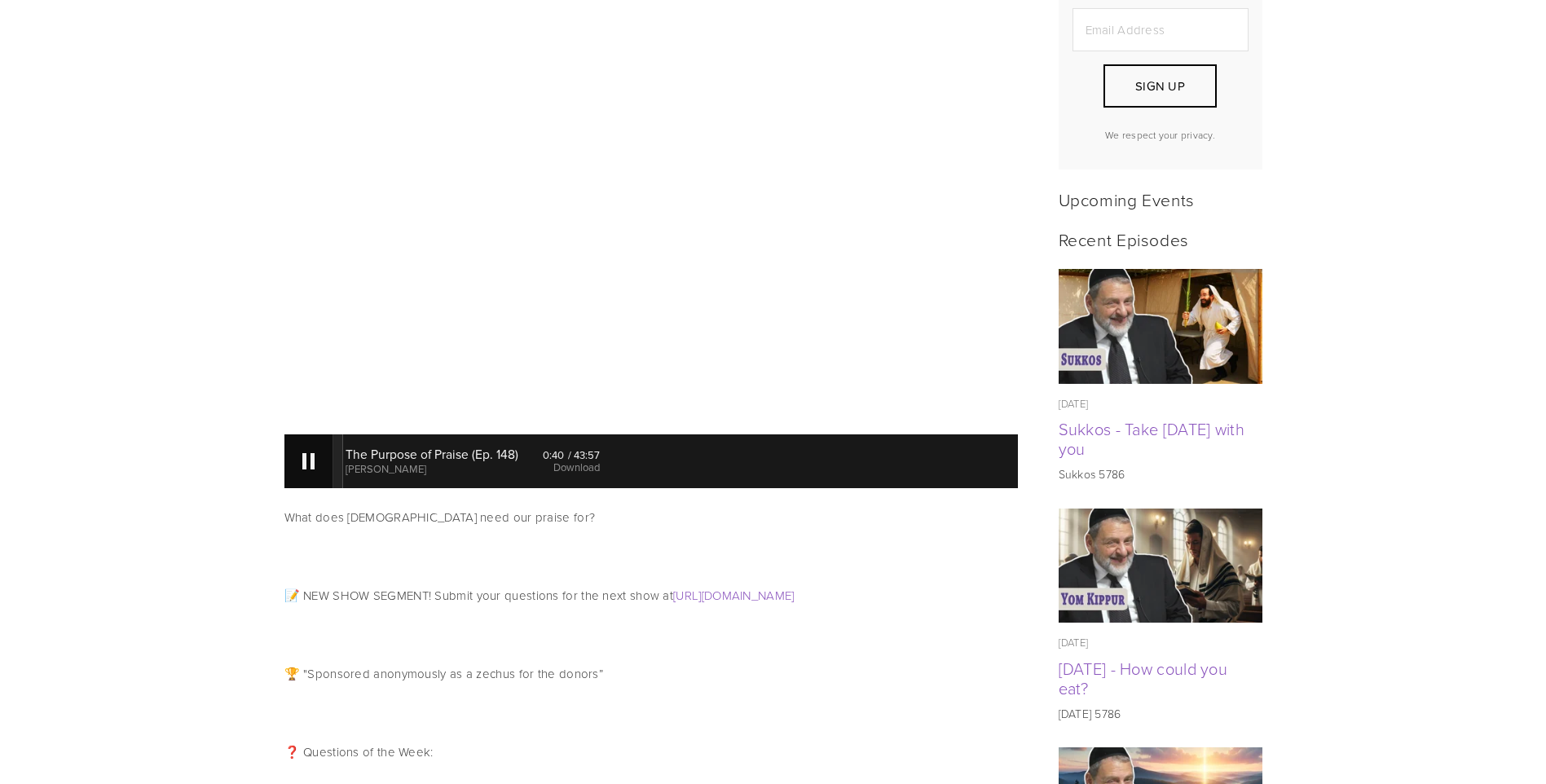
click at [315, 440] on div at bounding box center [308, 460] width 49 height 54
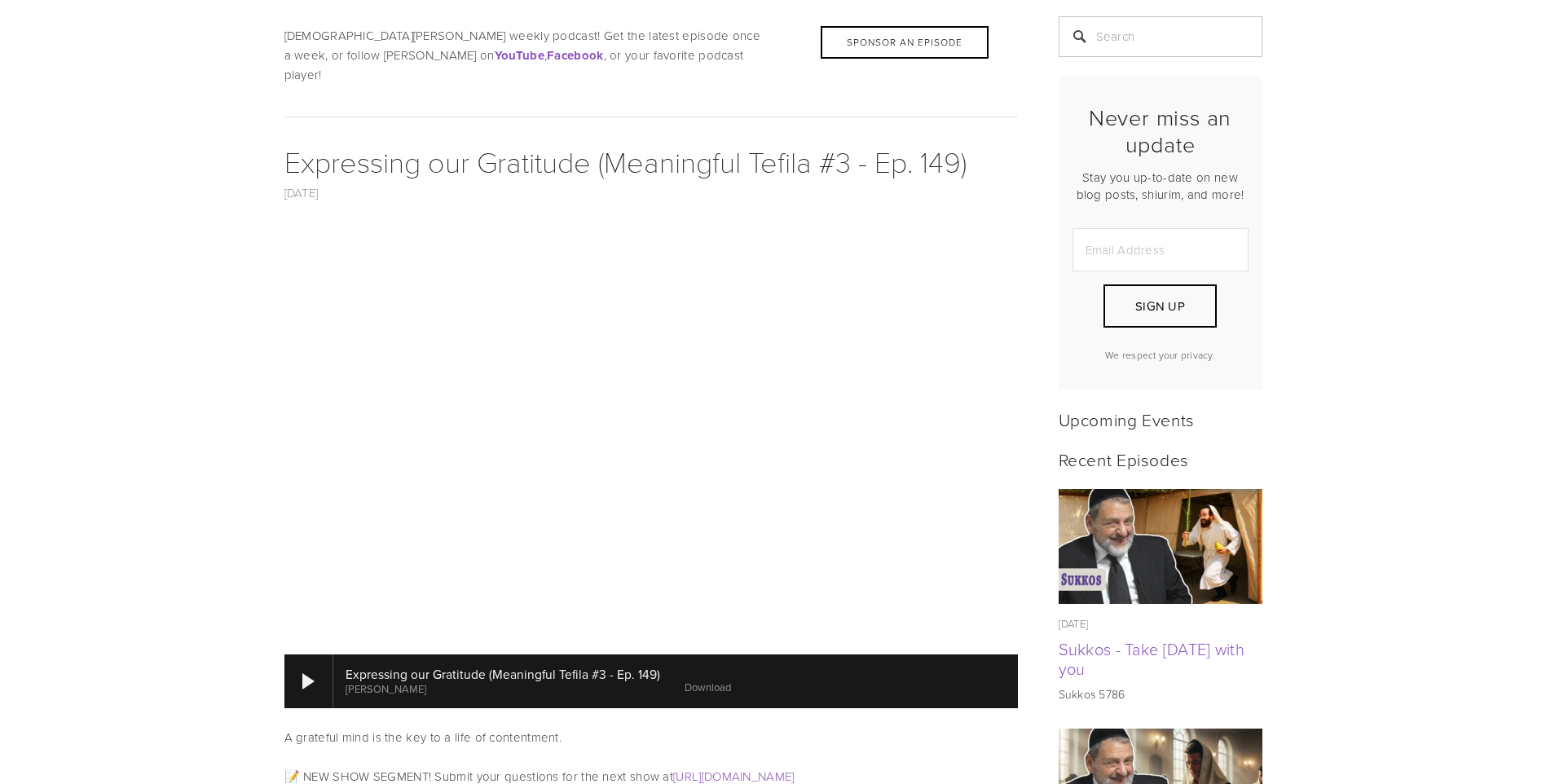
scroll to position [570, 0]
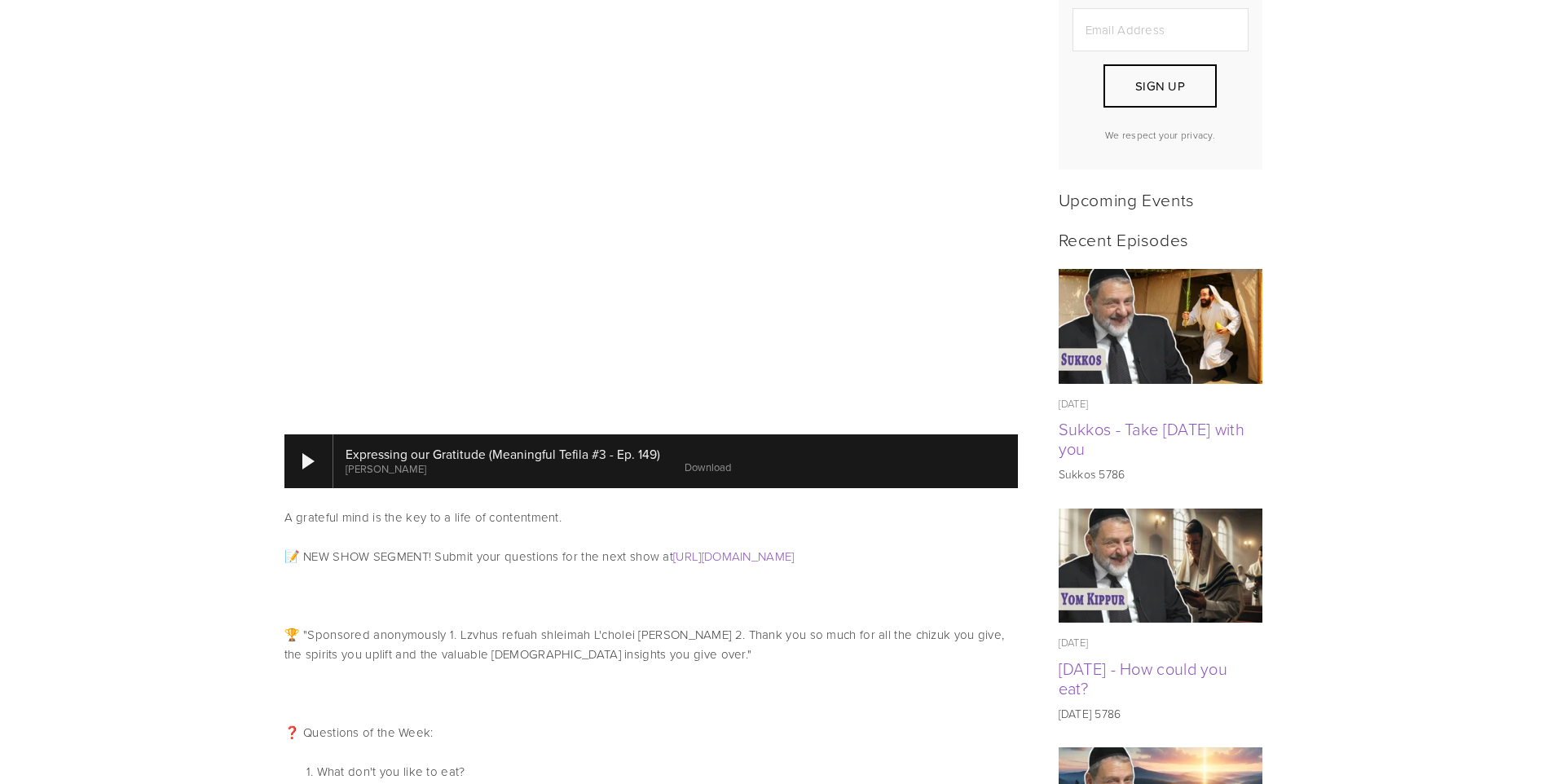
click at [714, 459] on link "Download" at bounding box center [708, 467] width 46 height 15
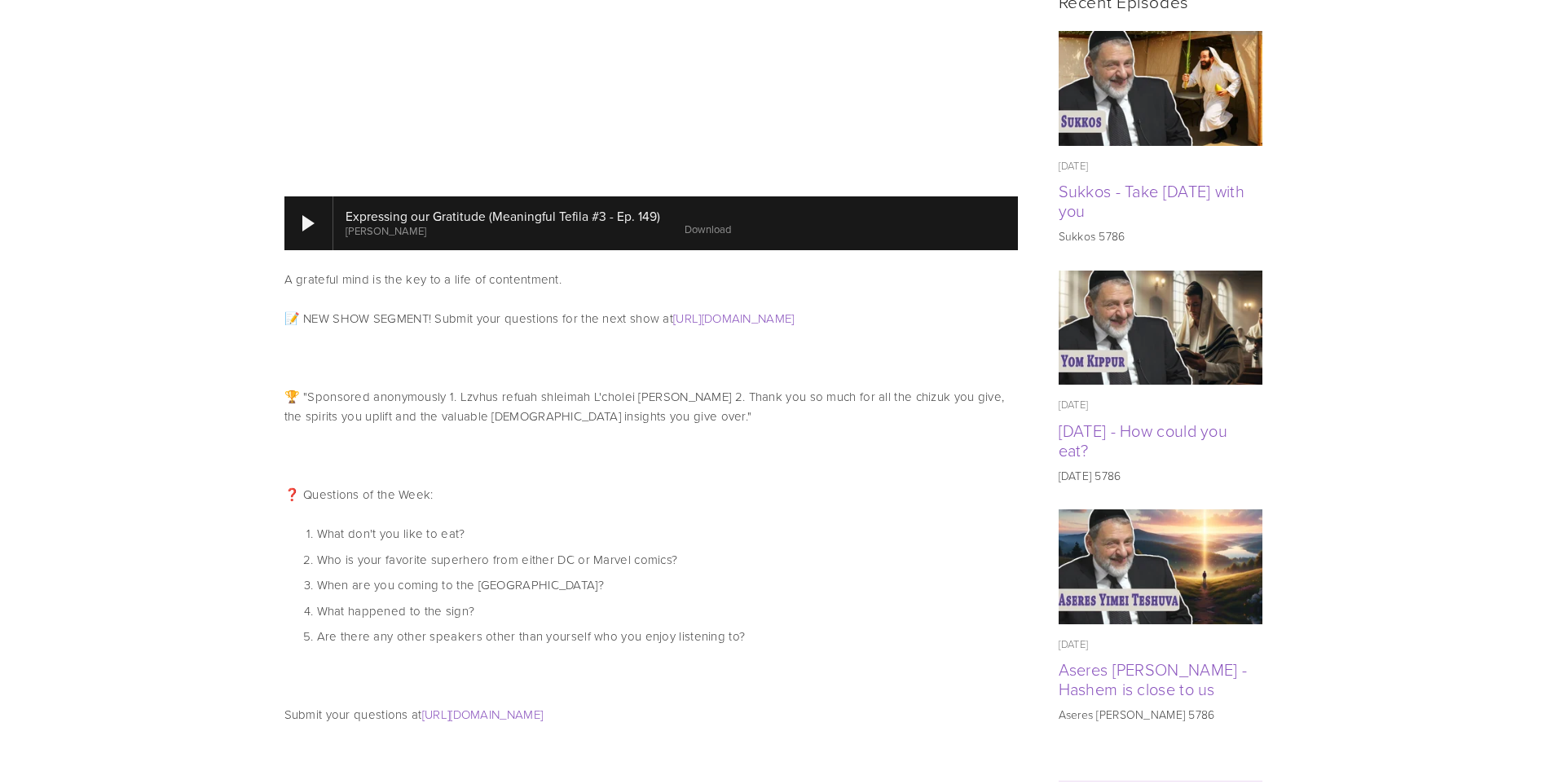
scroll to position [733, 0]
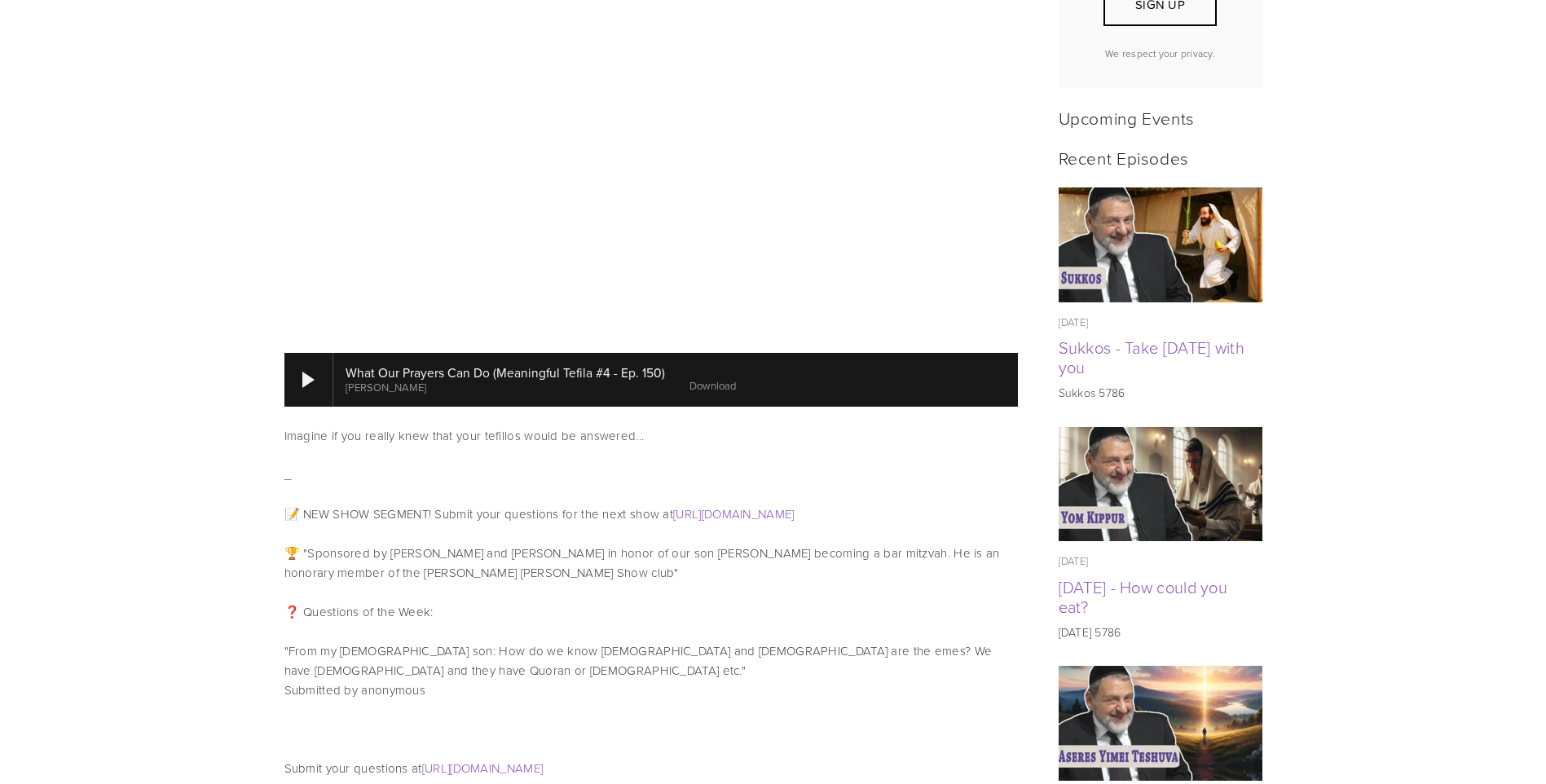
scroll to position [978, 0]
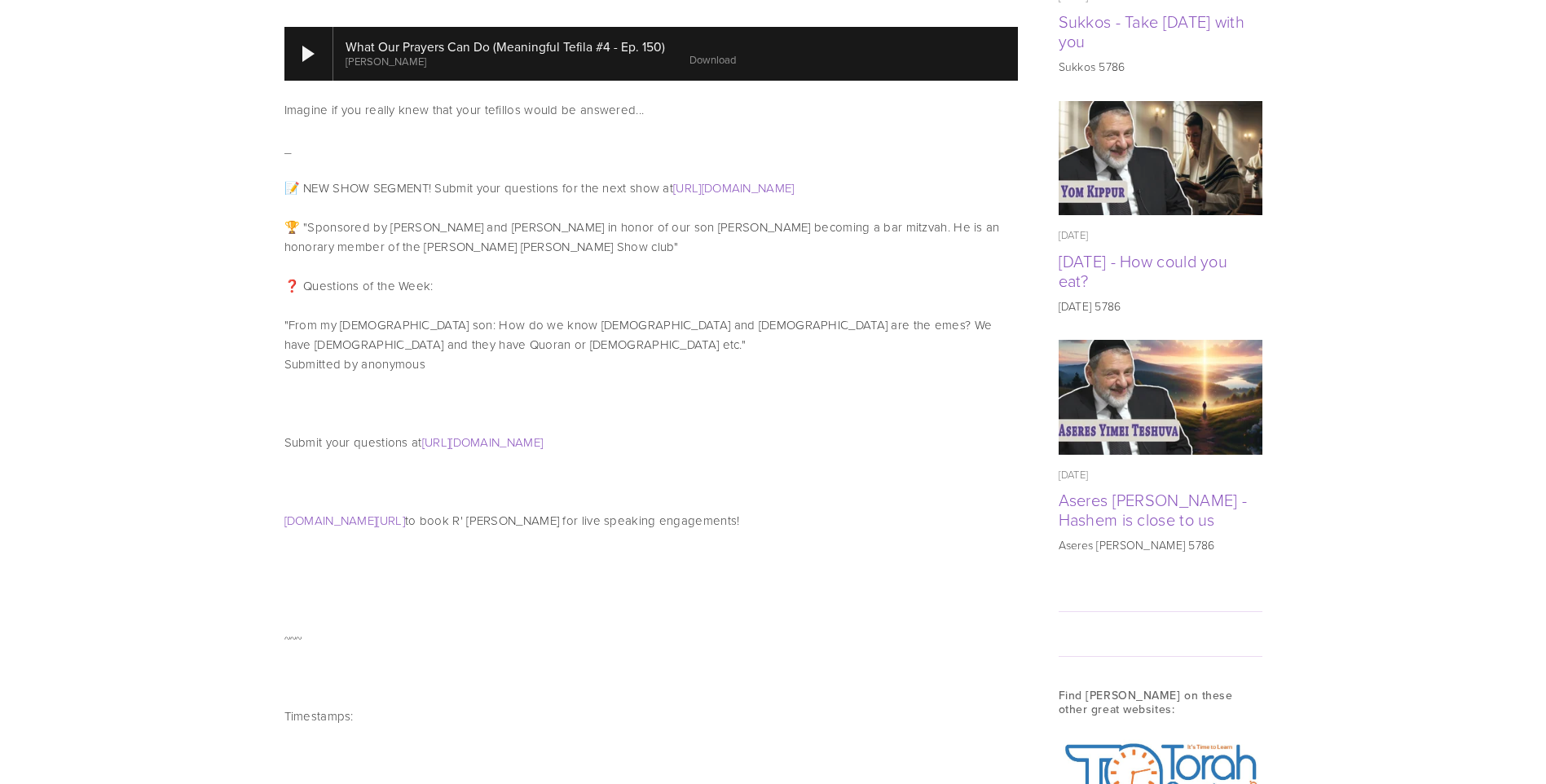
click at [726, 52] on link "Download" at bounding box center [712, 60] width 46 height 15
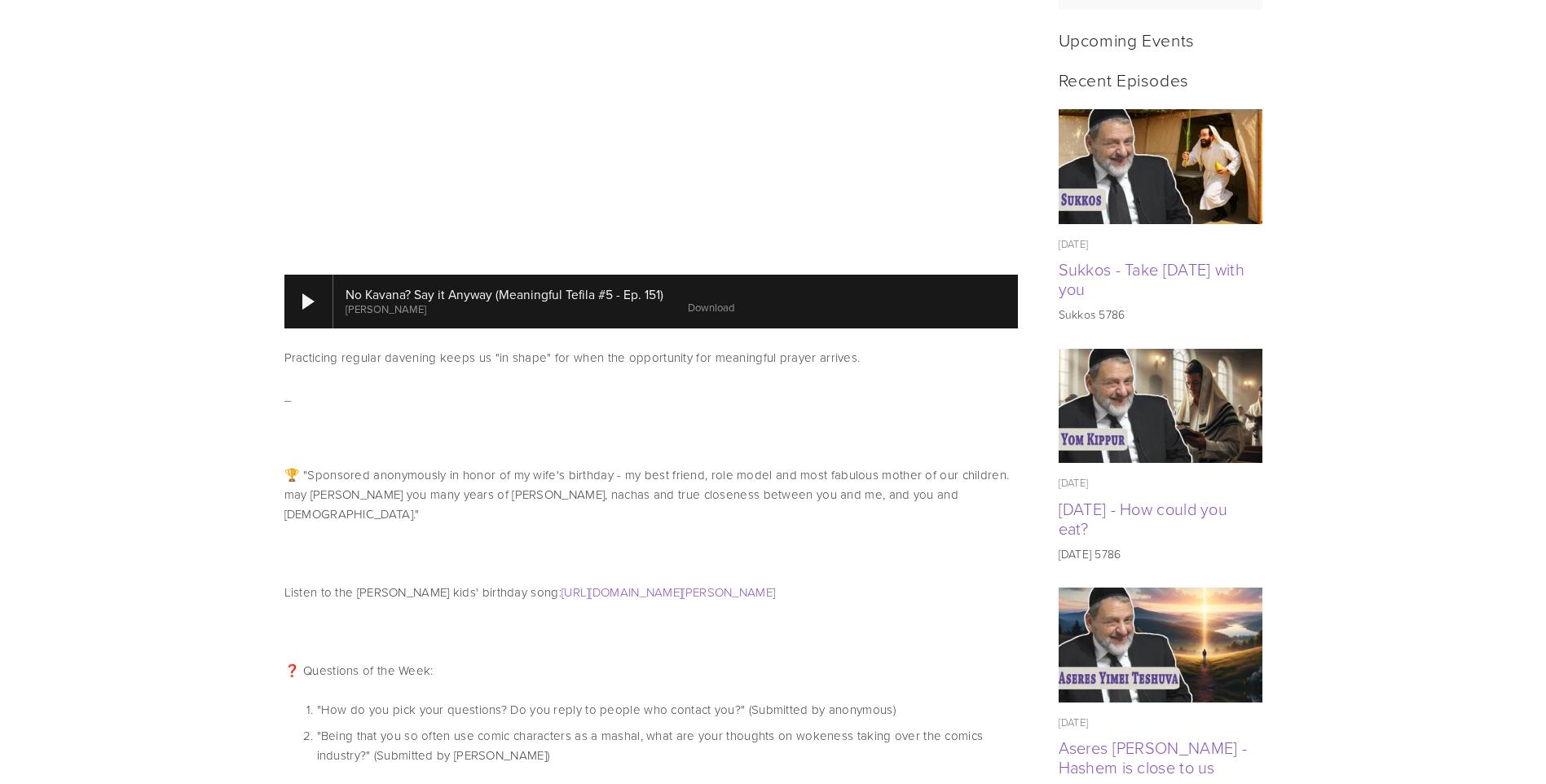
scroll to position [733, 0]
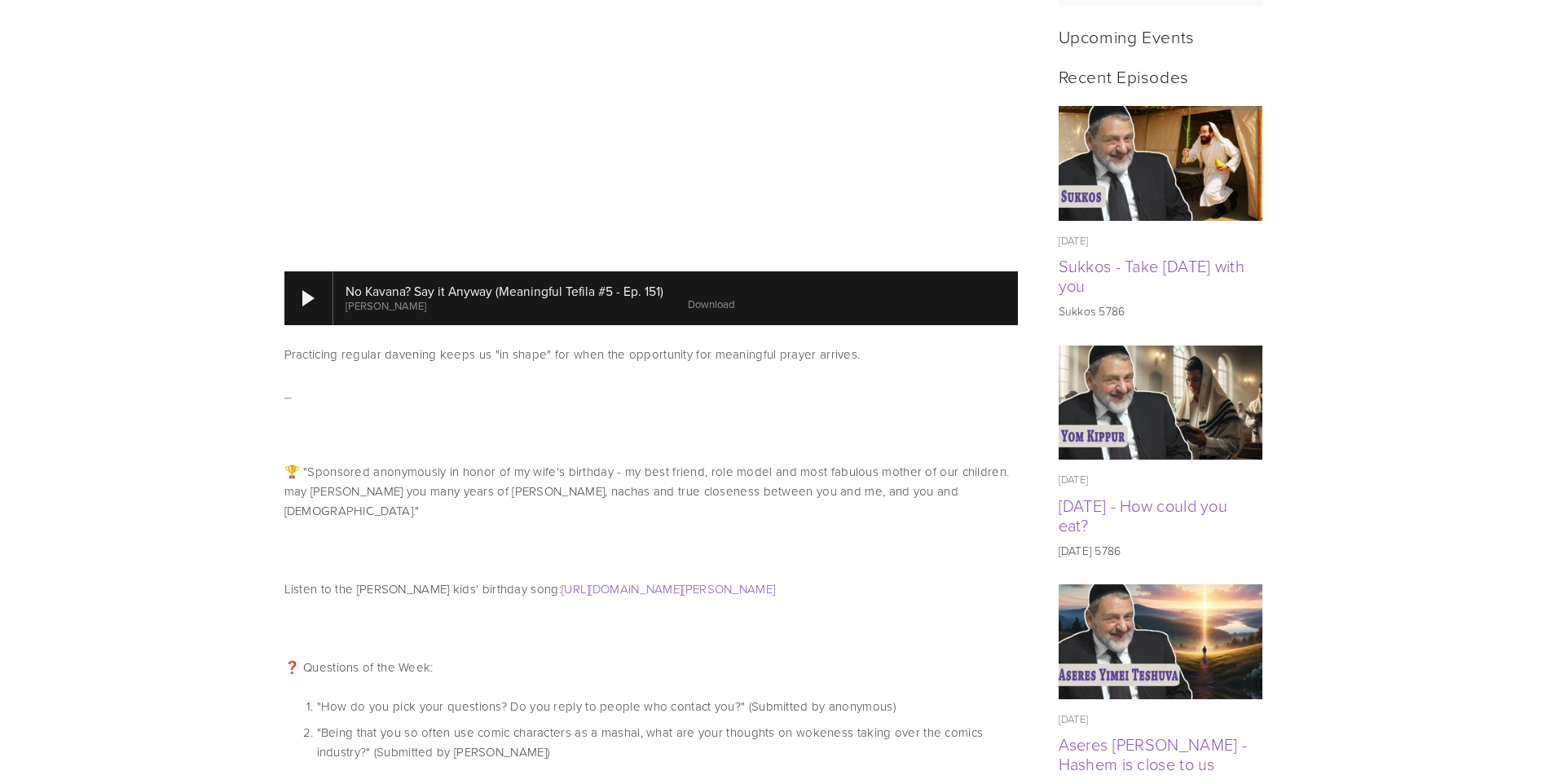
click at [726, 296] on link "Download" at bounding box center [710, 304] width 46 height 15
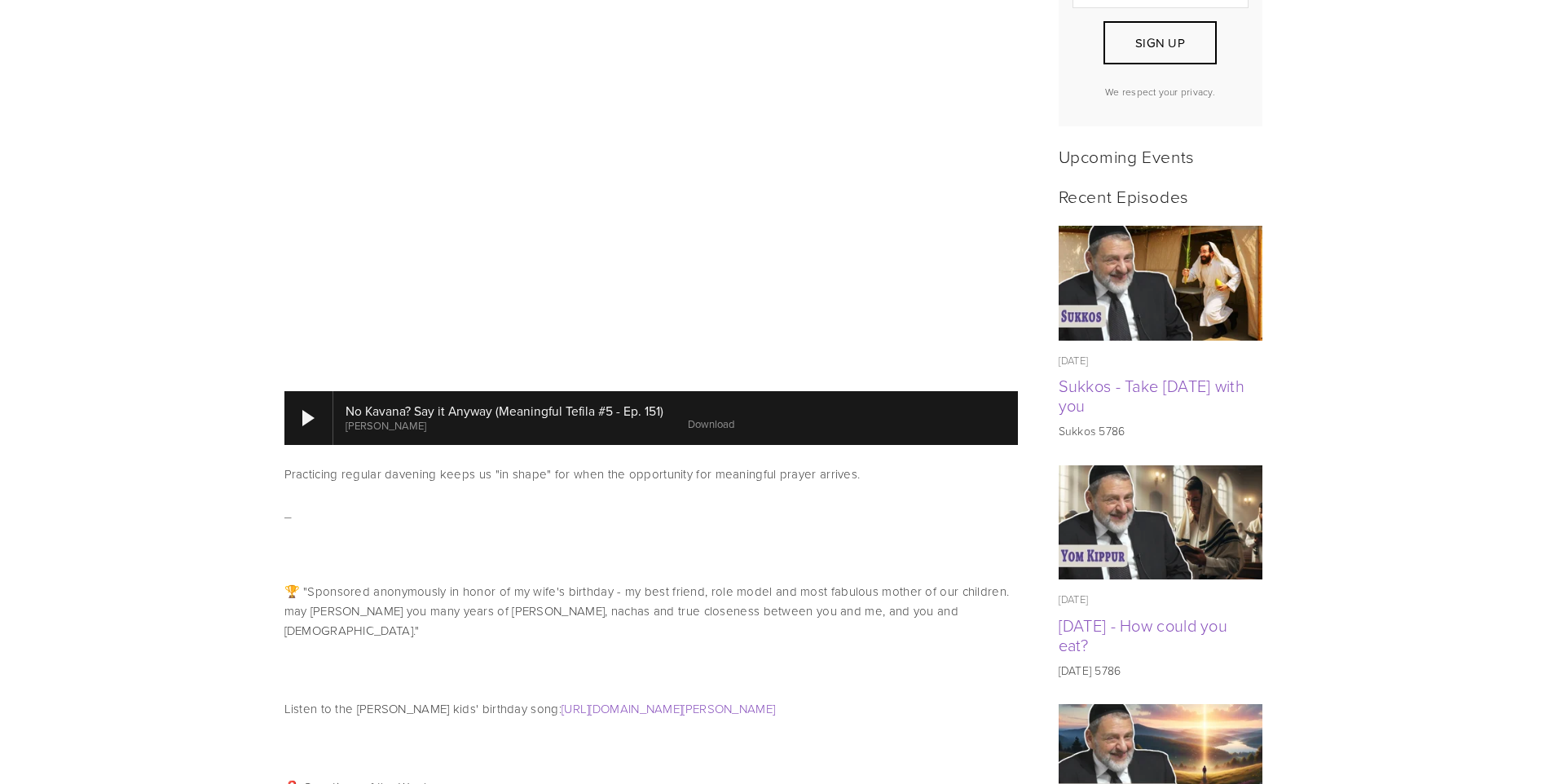
scroll to position [407, 0]
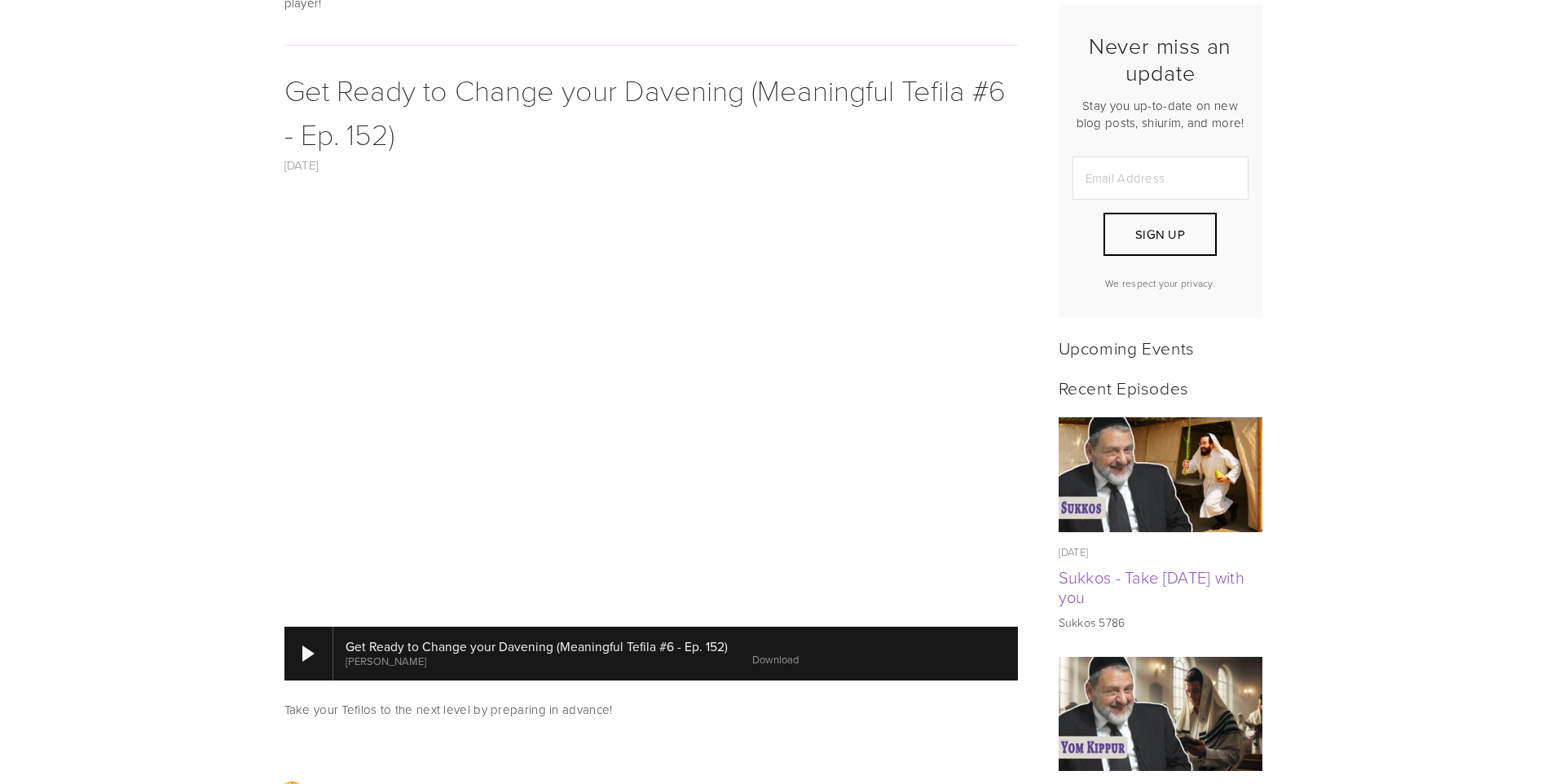
scroll to position [652, 0]
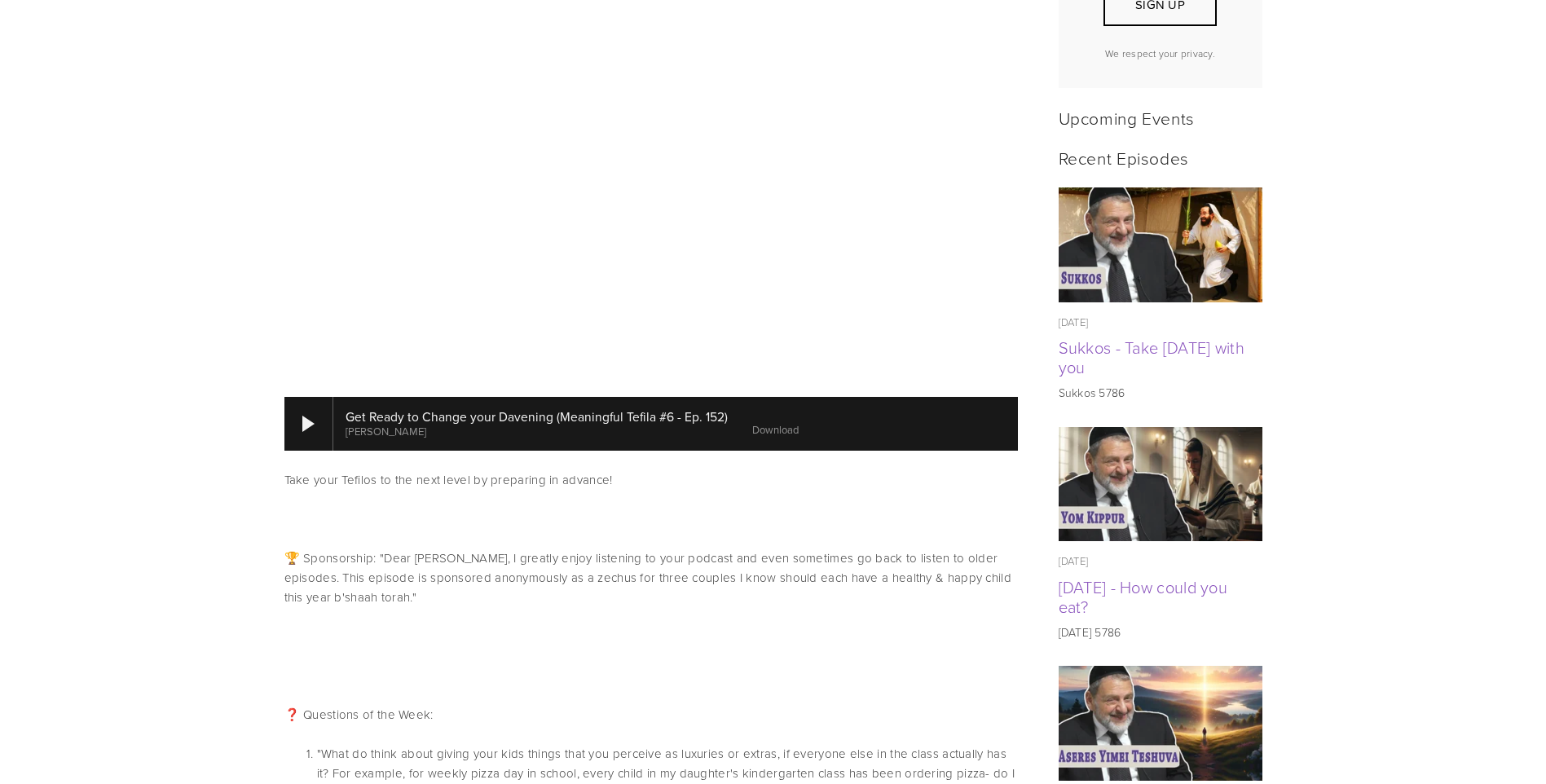
click at [768, 422] on link "Download" at bounding box center [775, 430] width 46 height 15
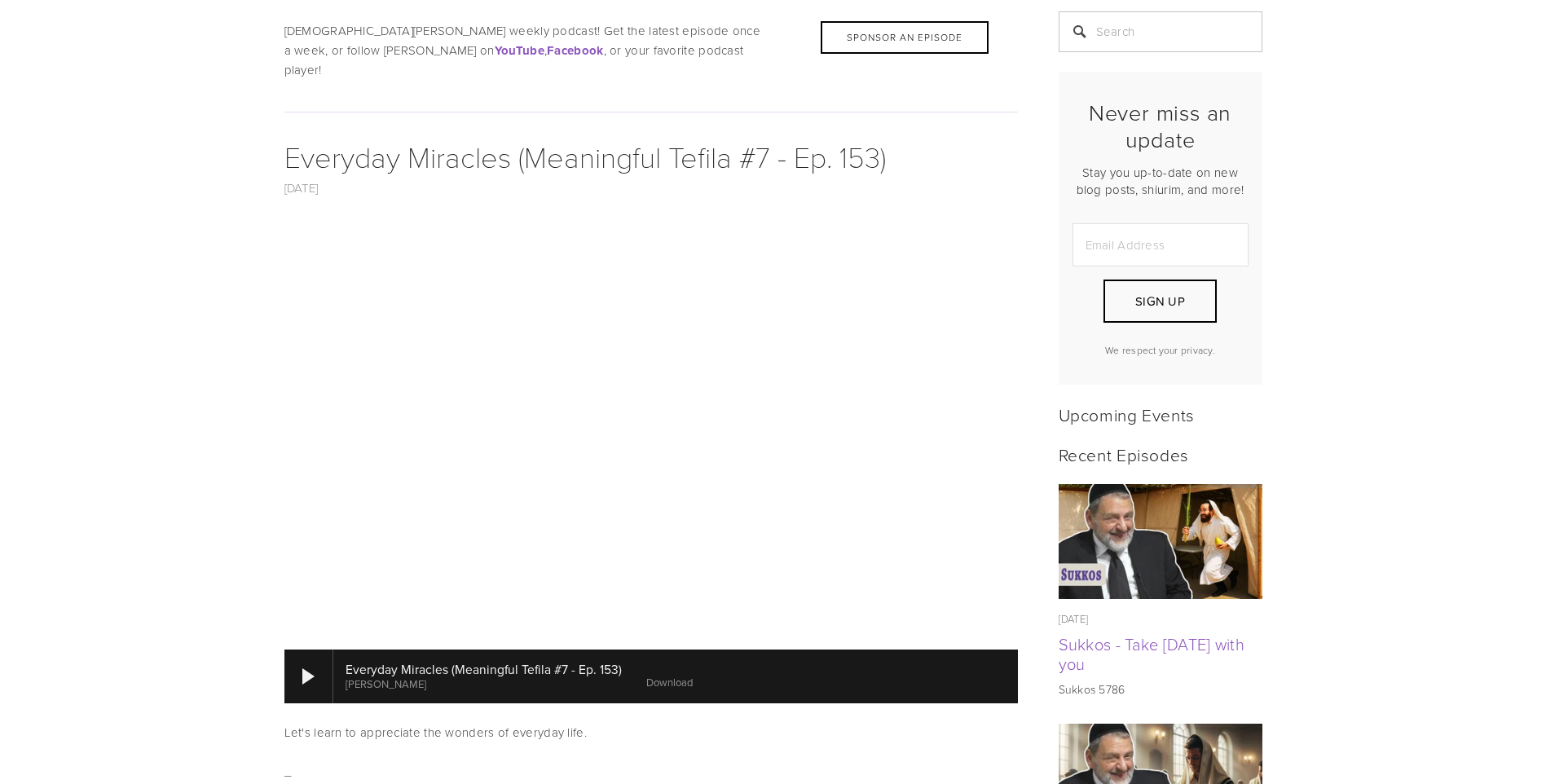
scroll to position [570, 0]
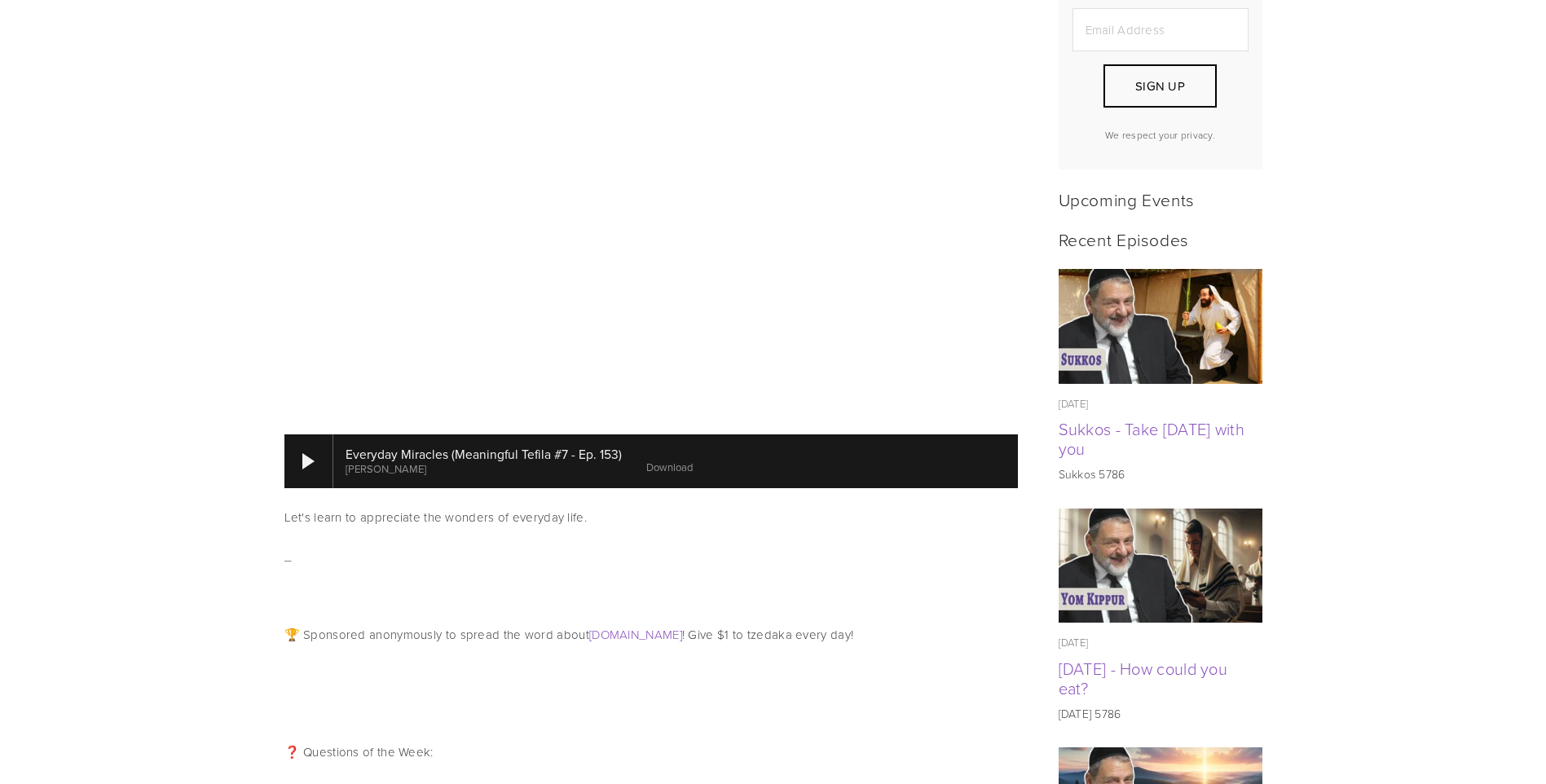
click at [672, 459] on link "Download" at bounding box center [669, 467] width 46 height 15
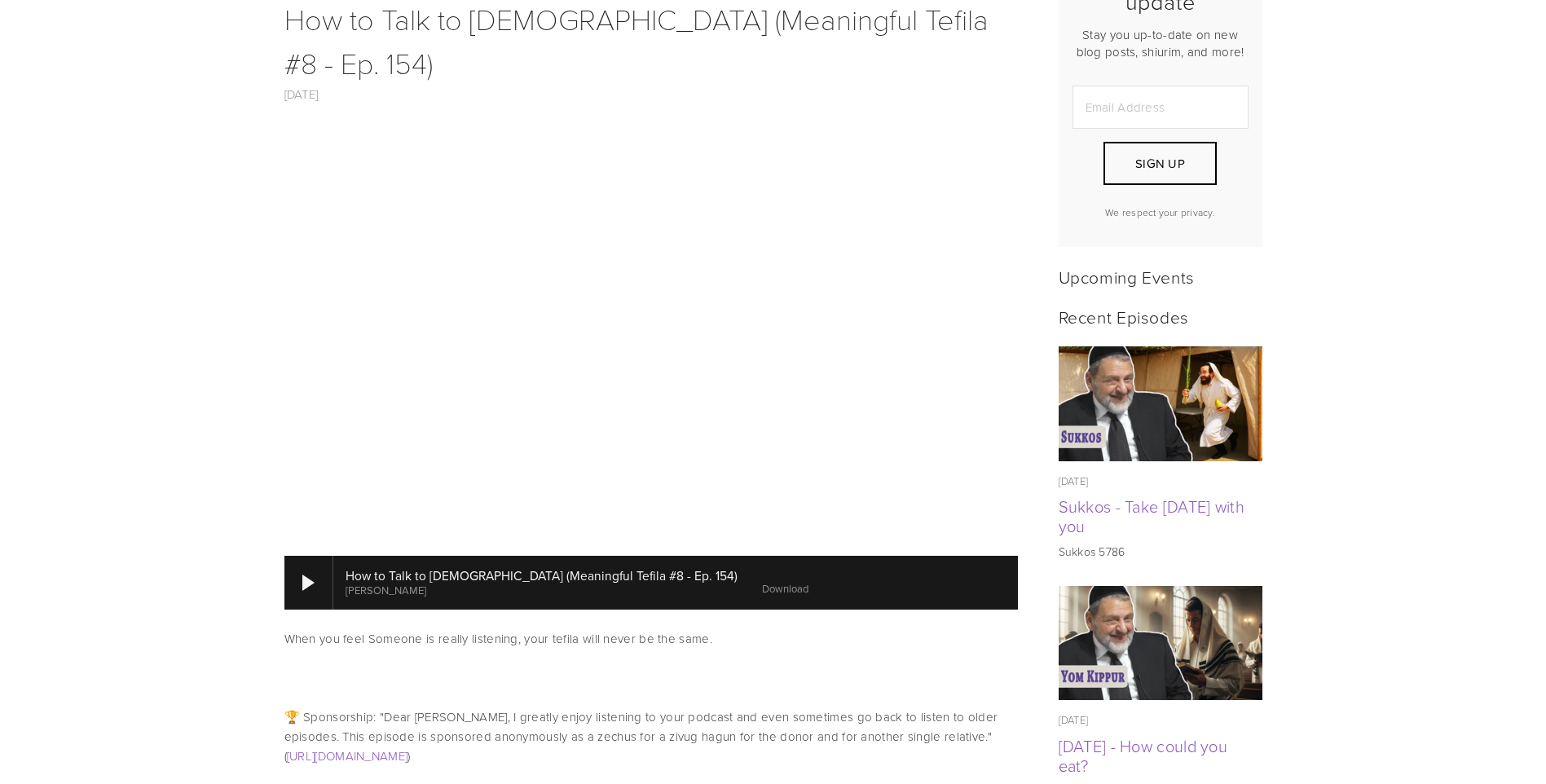
scroll to position [733, 0]
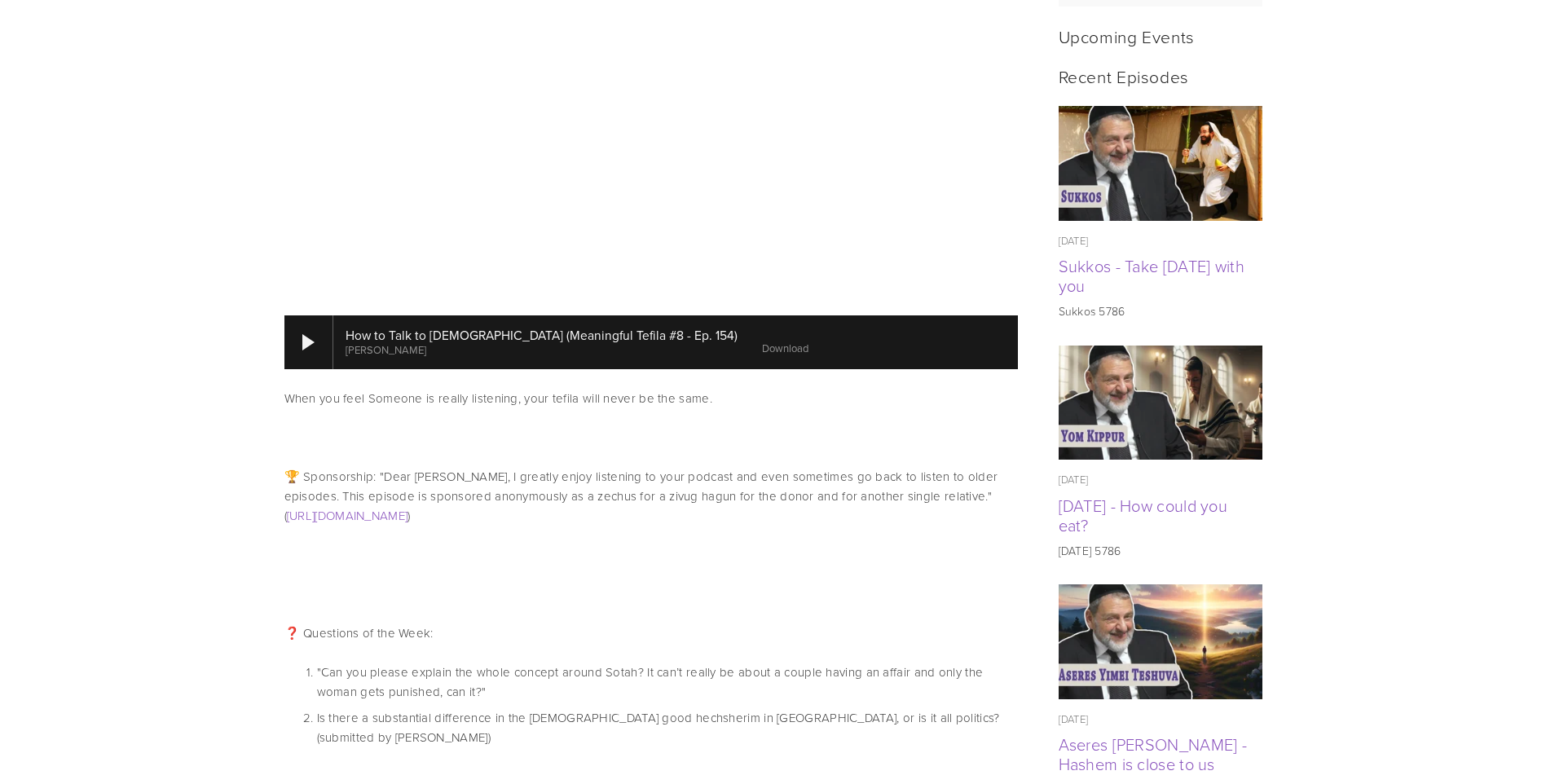
click at [762, 340] on link "Download" at bounding box center [785, 348] width 46 height 15
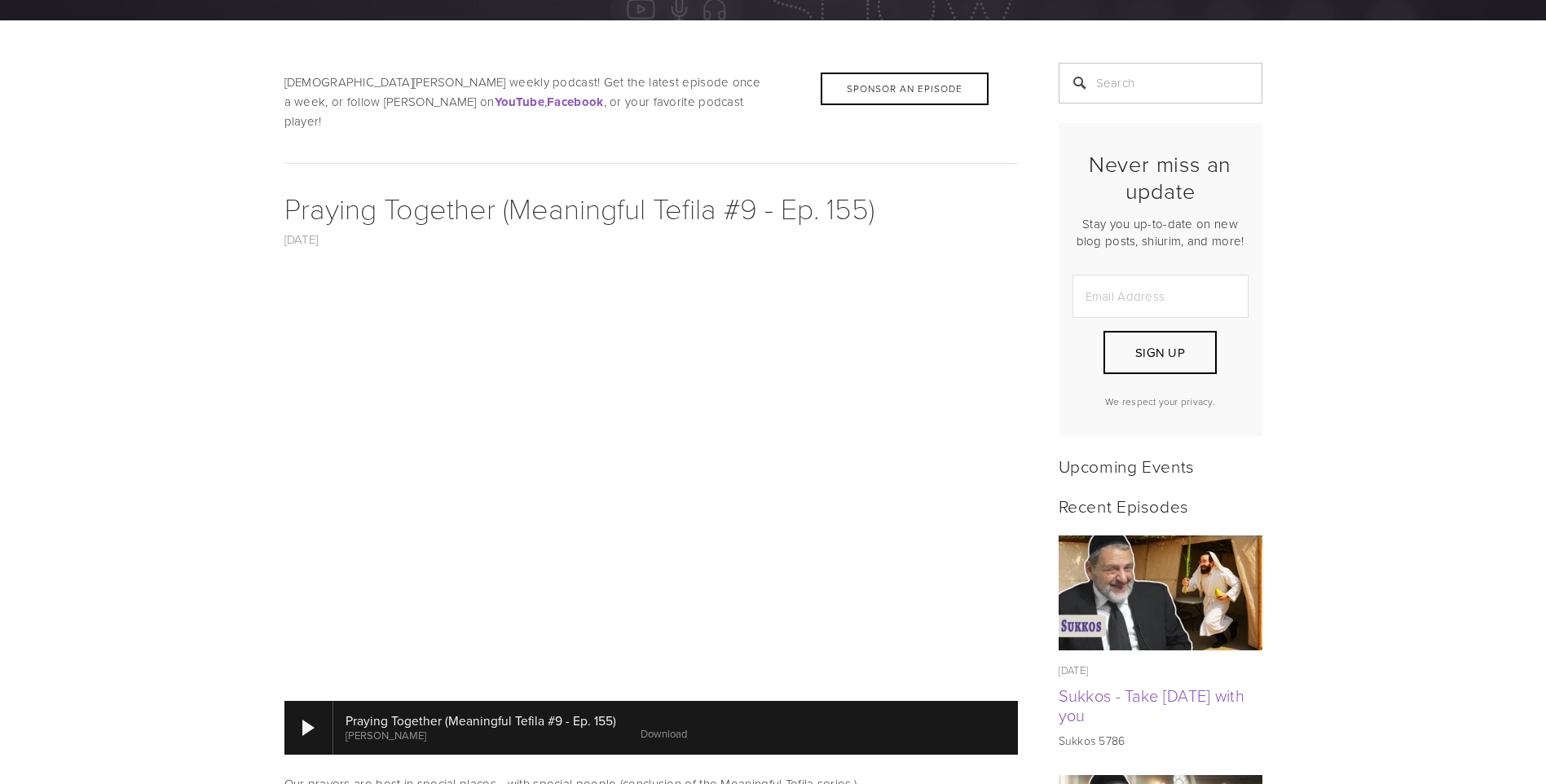
scroll to position [488, 0]
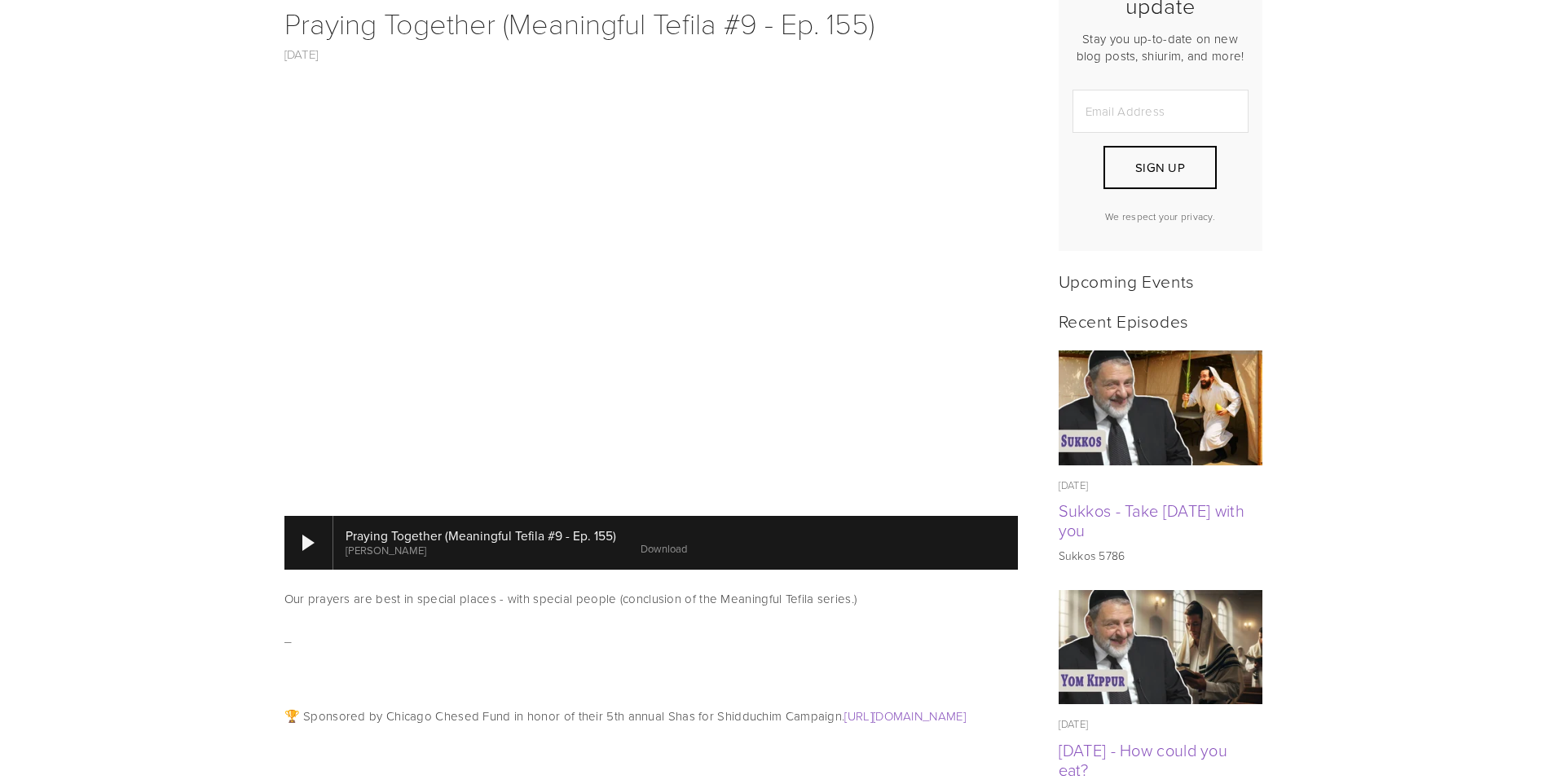
click at [677, 541] on link "Download" at bounding box center [663, 548] width 46 height 15
